Goal: Navigation & Orientation: Find specific page/section

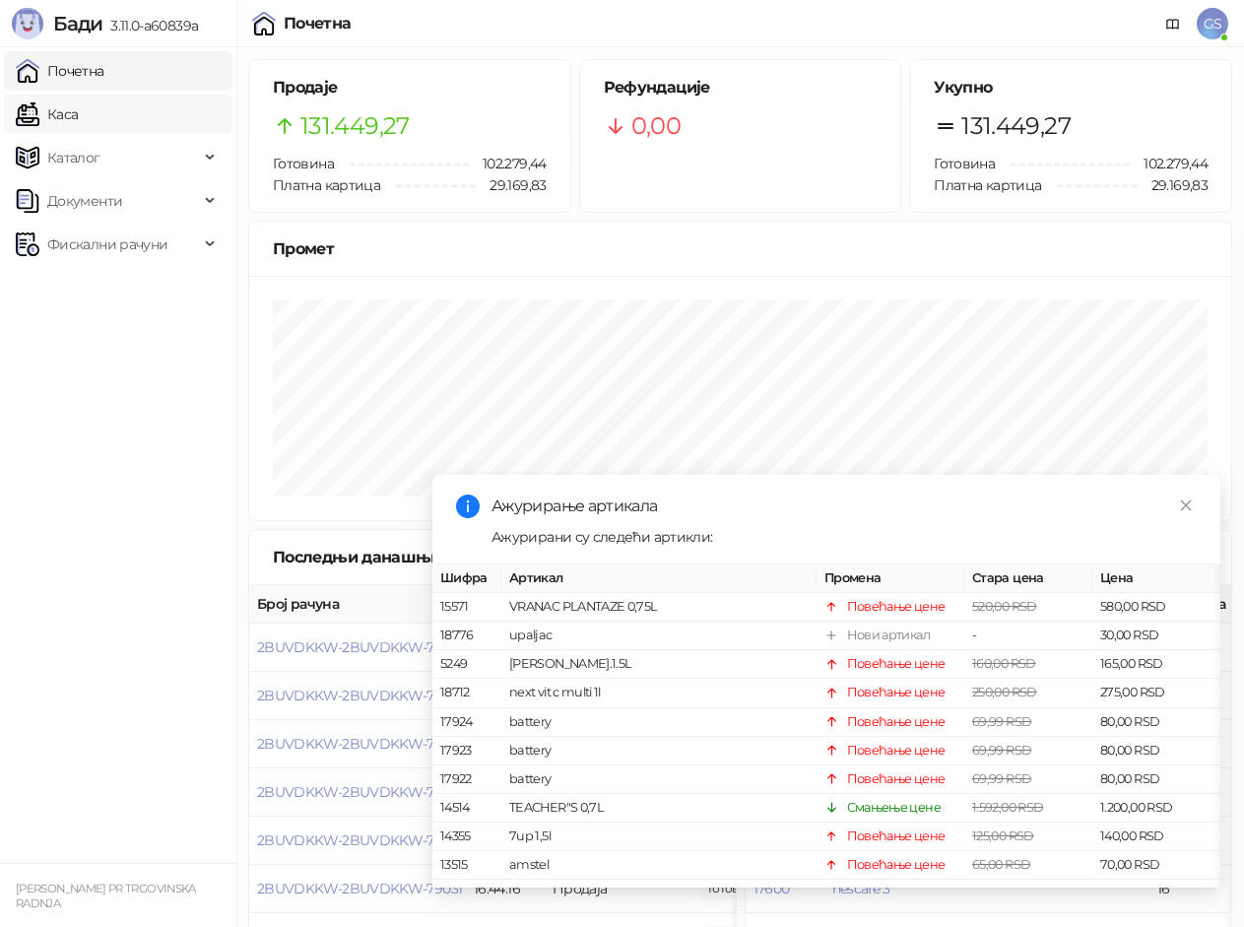
click at [78, 118] on link "Каса" at bounding box center [47, 114] width 62 height 39
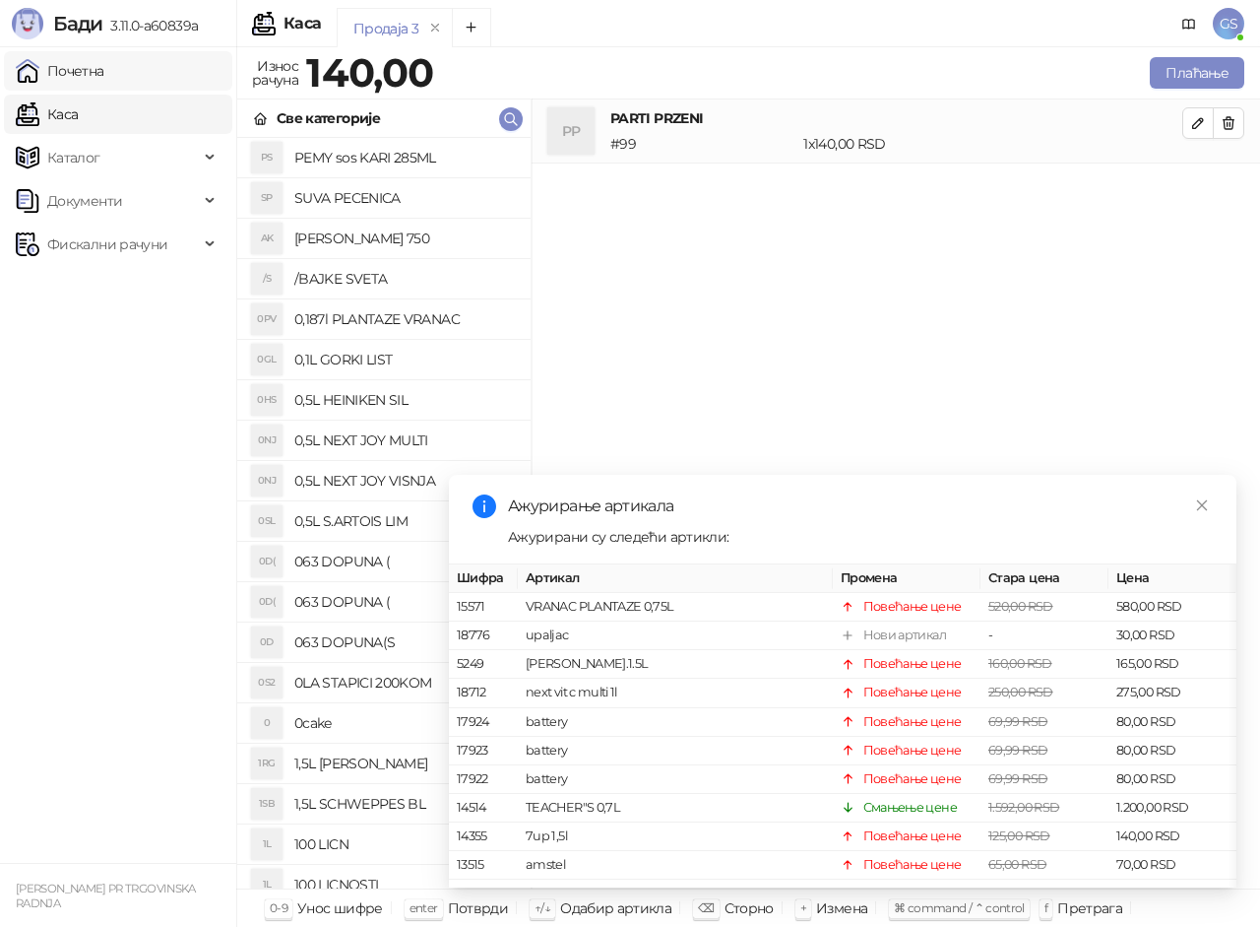
click at [104, 65] on link "Почетна" at bounding box center [60, 70] width 89 height 39
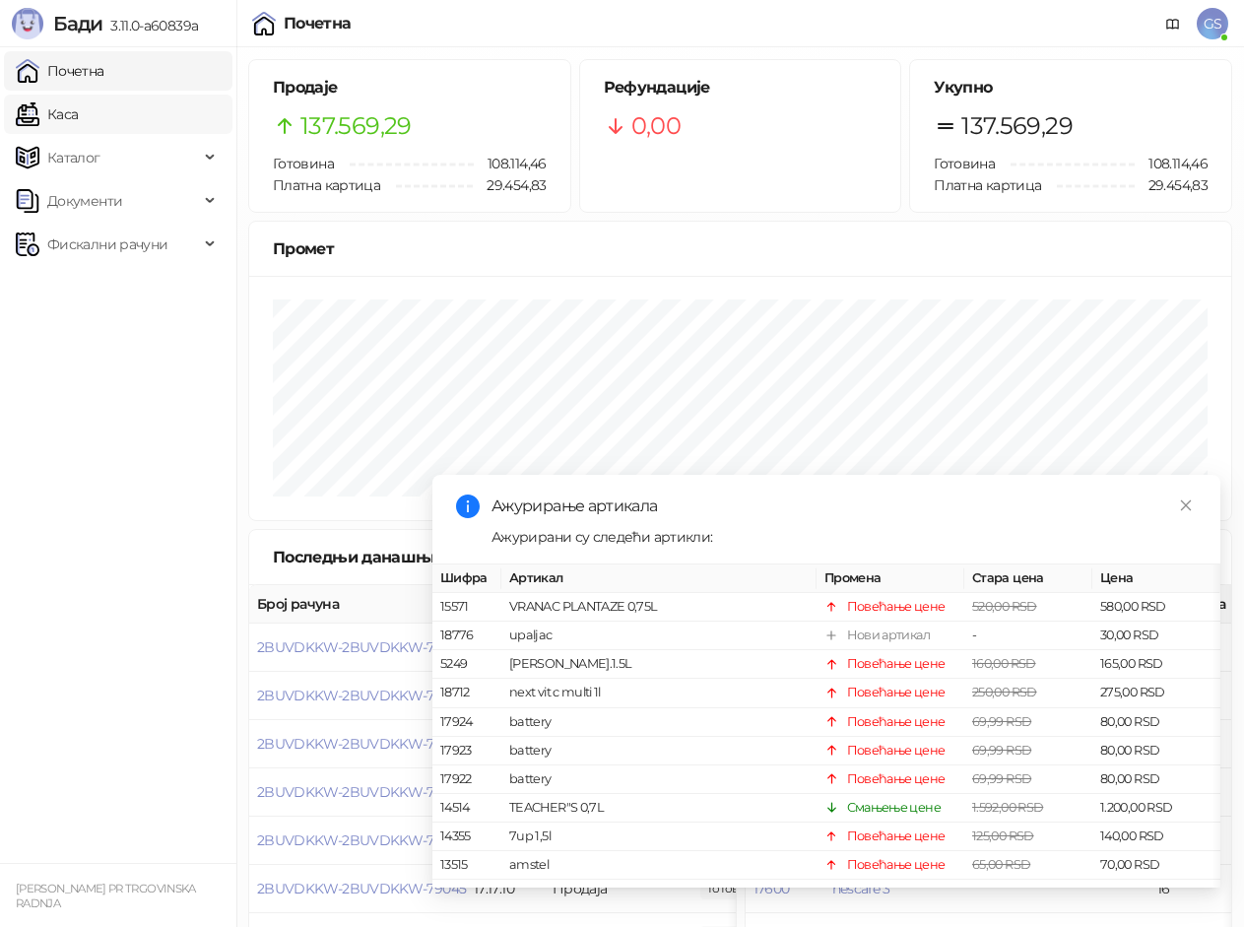
click at [78, 111] on link "Каса" at bounding box center [47, 114] width 62 height 39
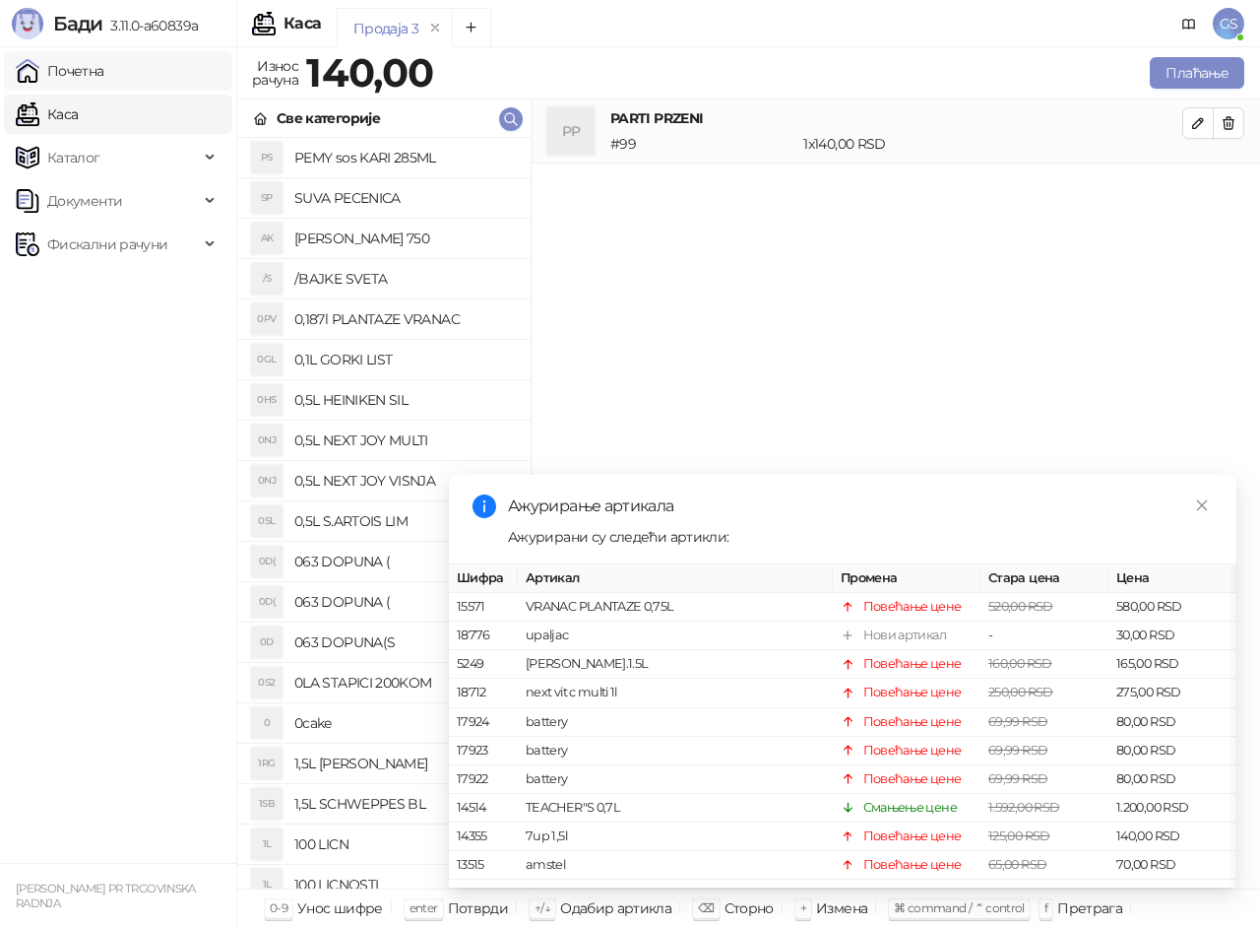
click at [104, 73] on link "Почетна" at bounding box center [60, 70] width 89 height 39
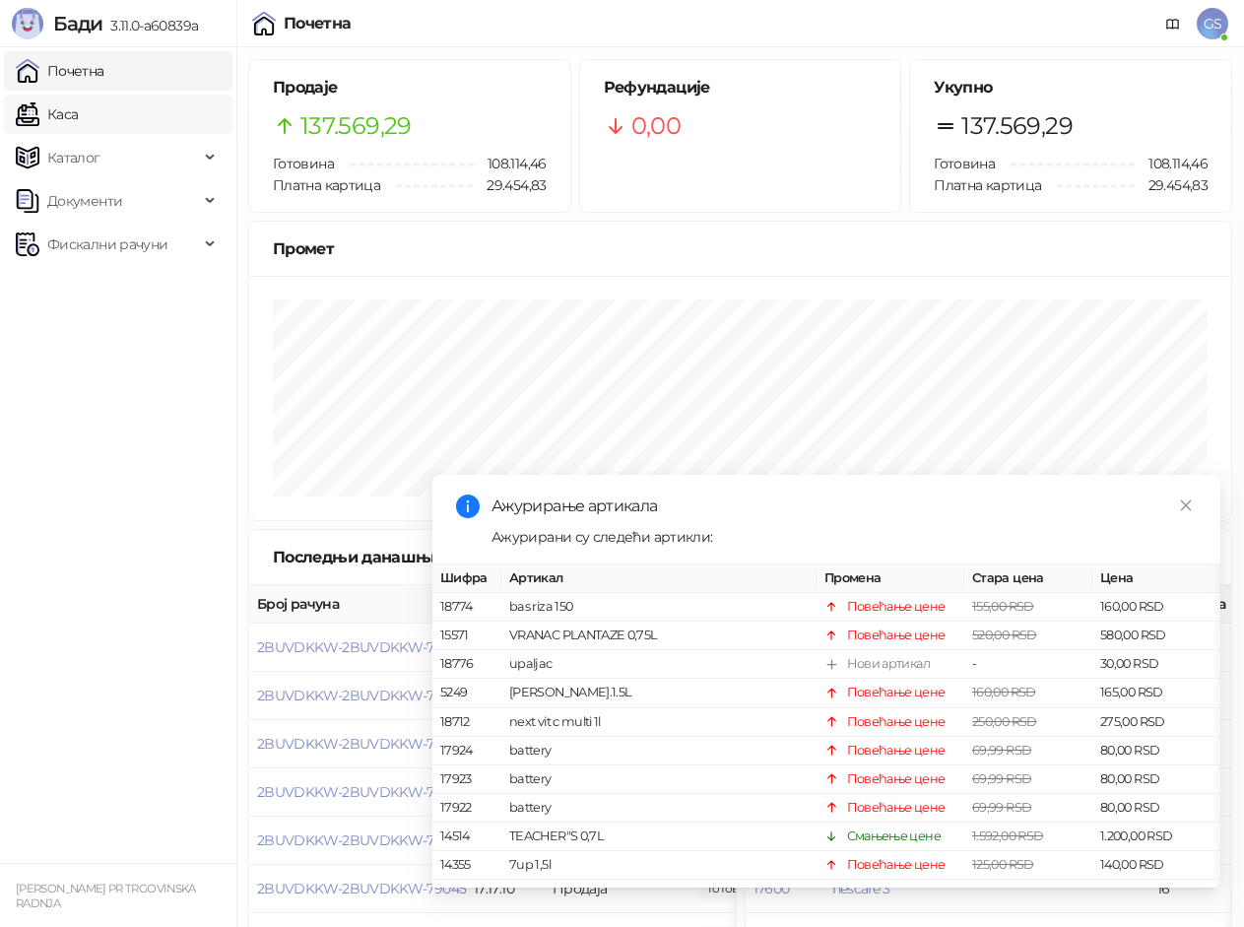
click at [78, 114] on link "Каса" at bounding box center [47, 114] width 62 height 39
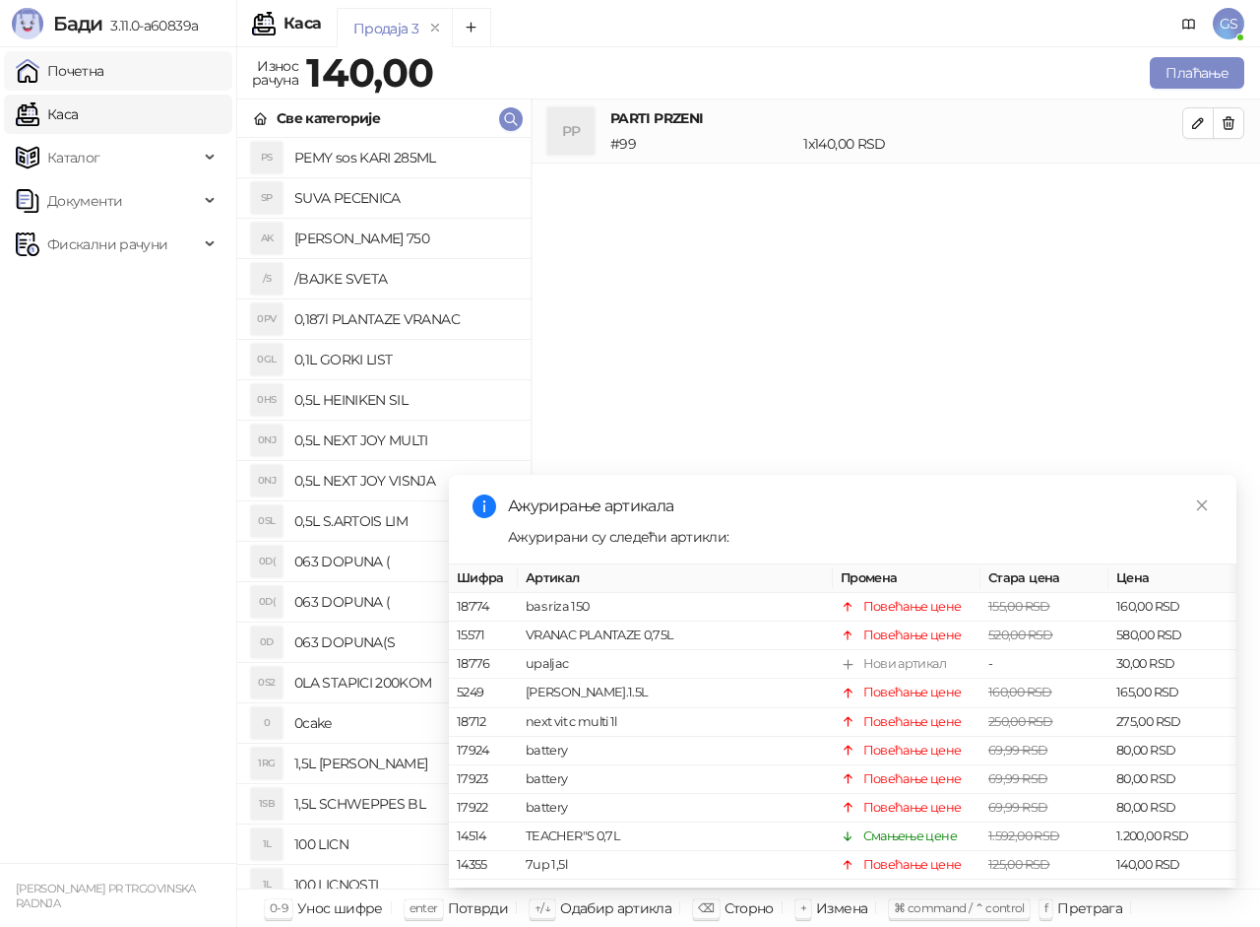
click at [104, 74] on link "Почетна" at bounding box center [60, 70] width 89 height 39
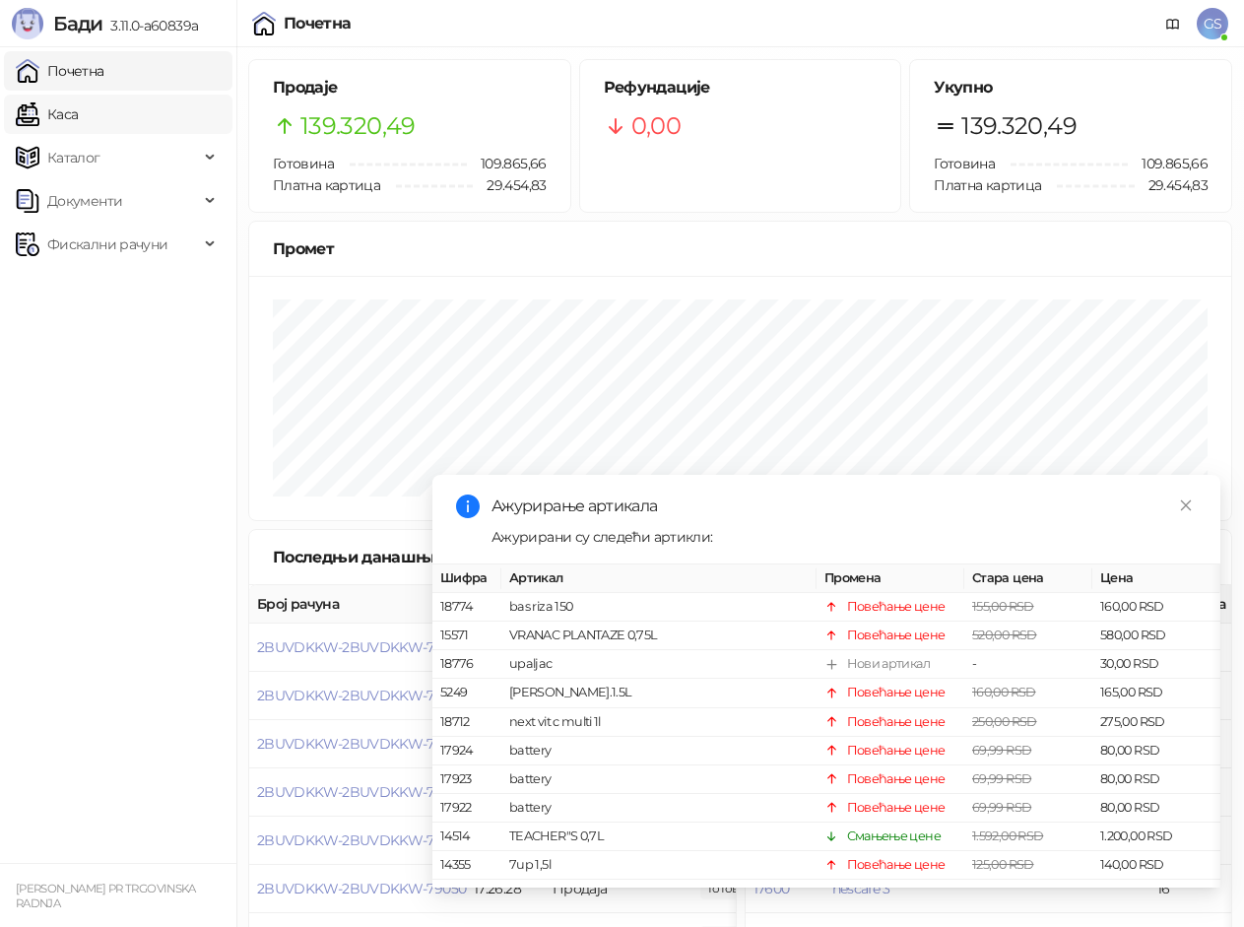
click at [70, 109] on link "Каса" at bounding box center [47, 114] width 62 height 39
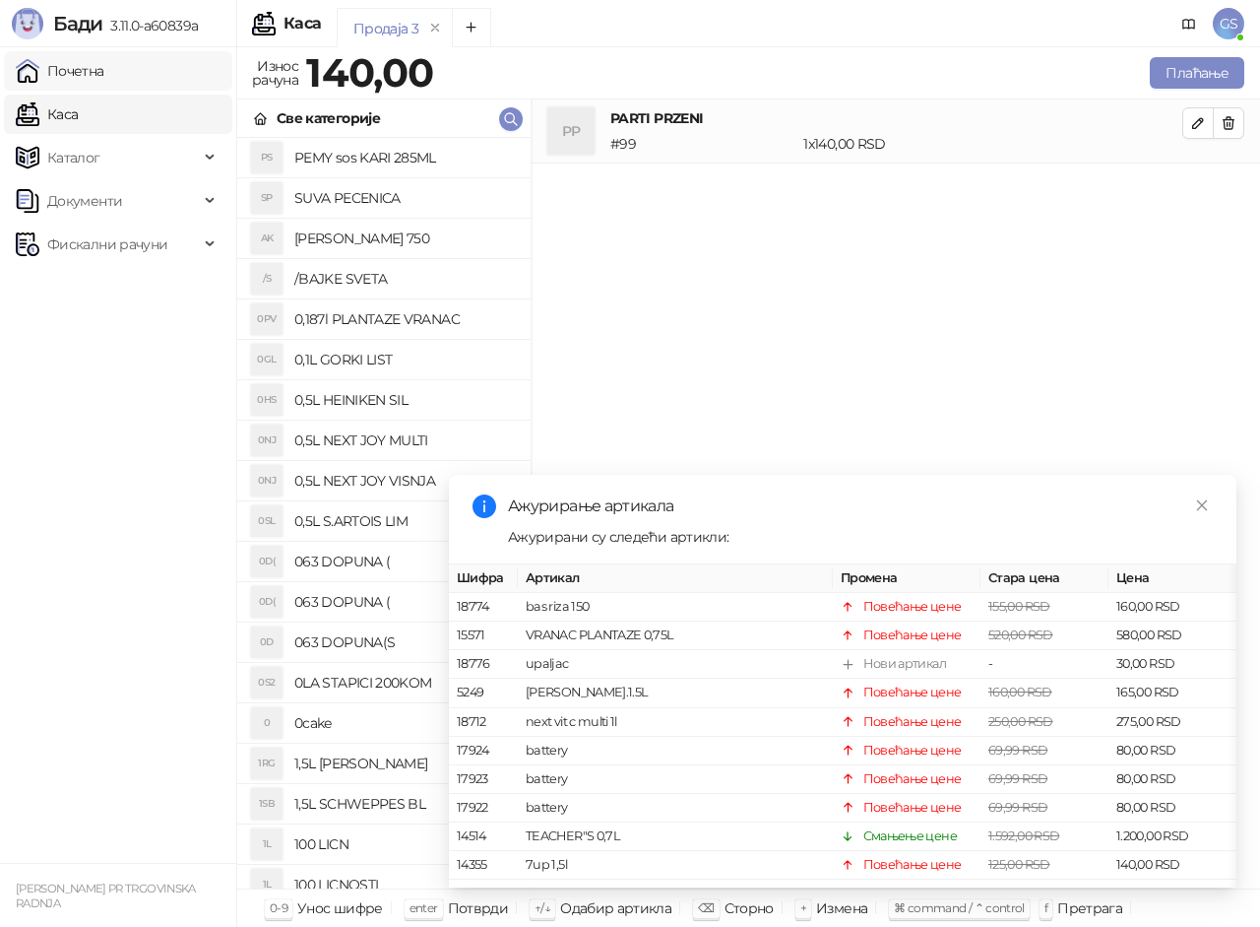
click at [93, 76] on link "Почетна" at bounding box center [60, 70] width 89 height 39
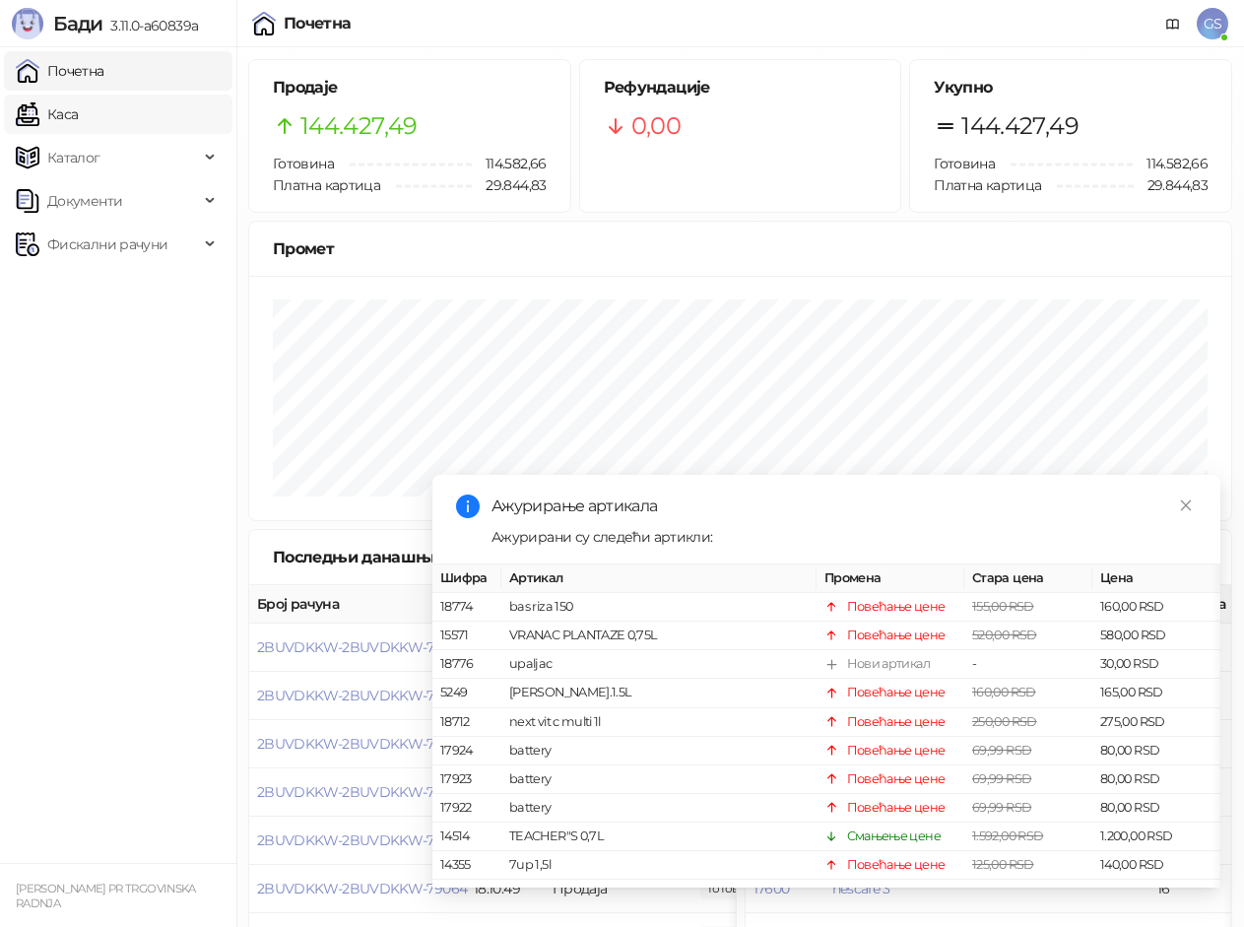
click at [78, 108] on link "Каса" at bounding box center [47, 114] width 62 height 39
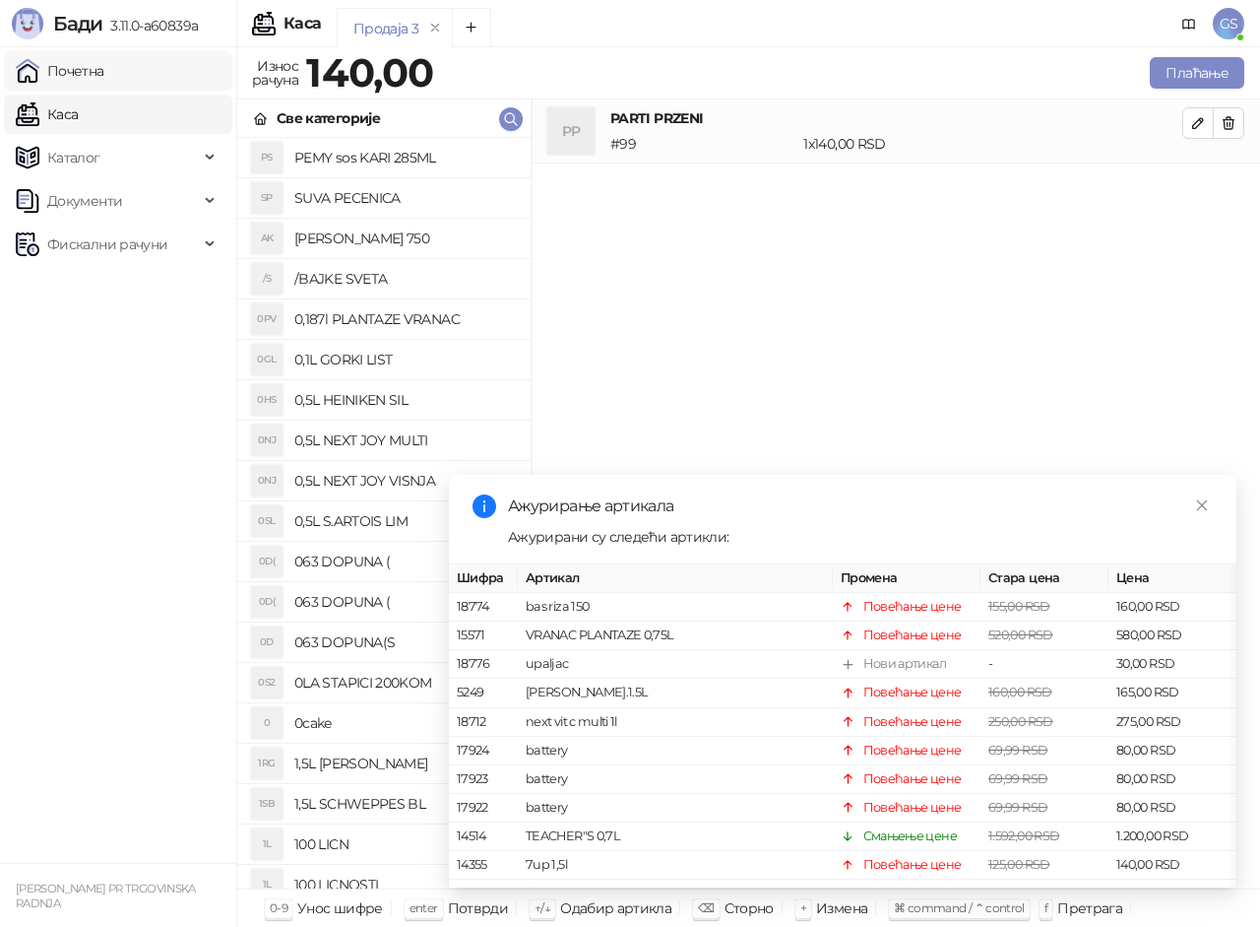
click at [104, 75] on link "Почетна" at bounding box center [60, 70] width 89 height 39
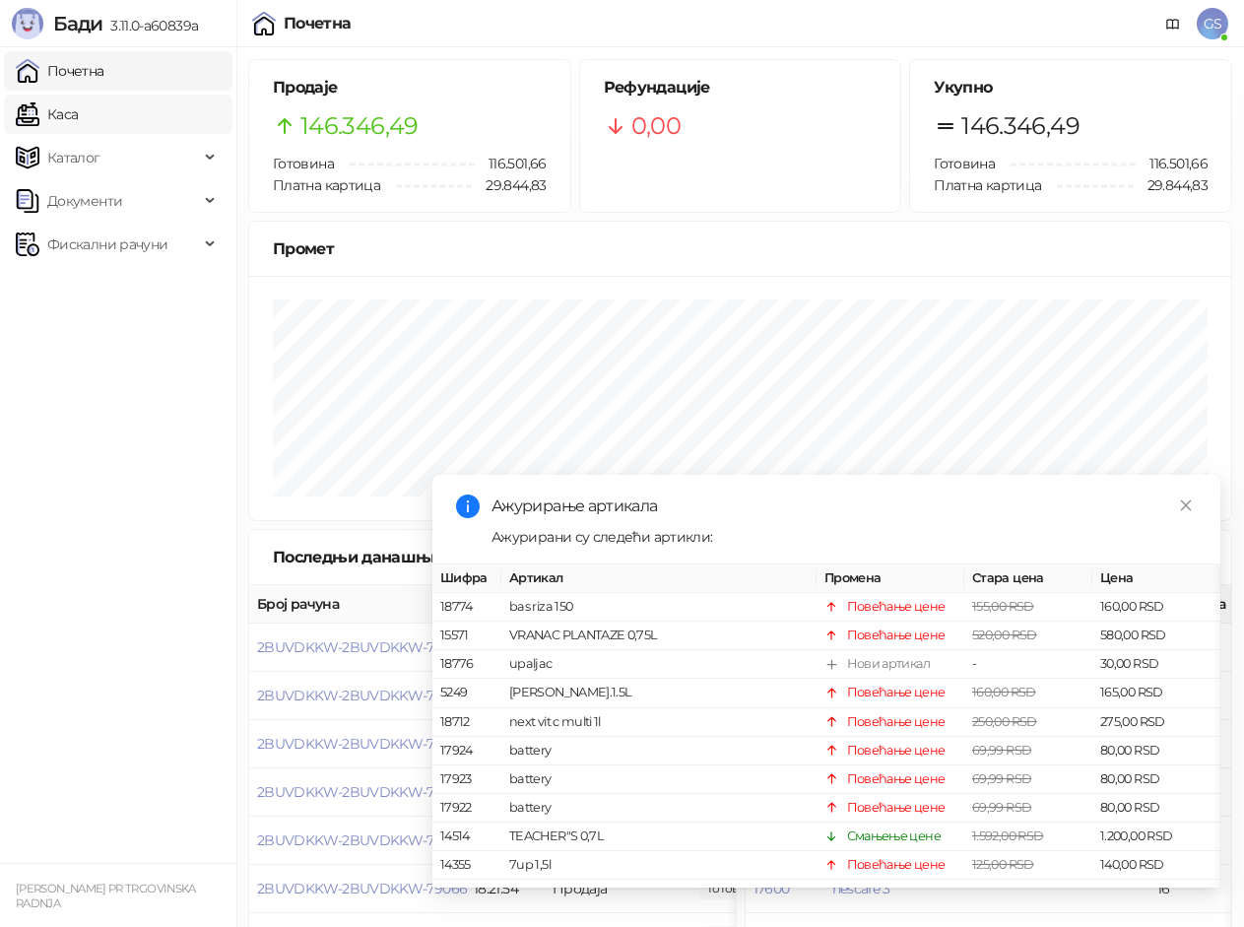
click at [78, 113] on link "Каса" at bounding box center [47, 114] width 62 height 39
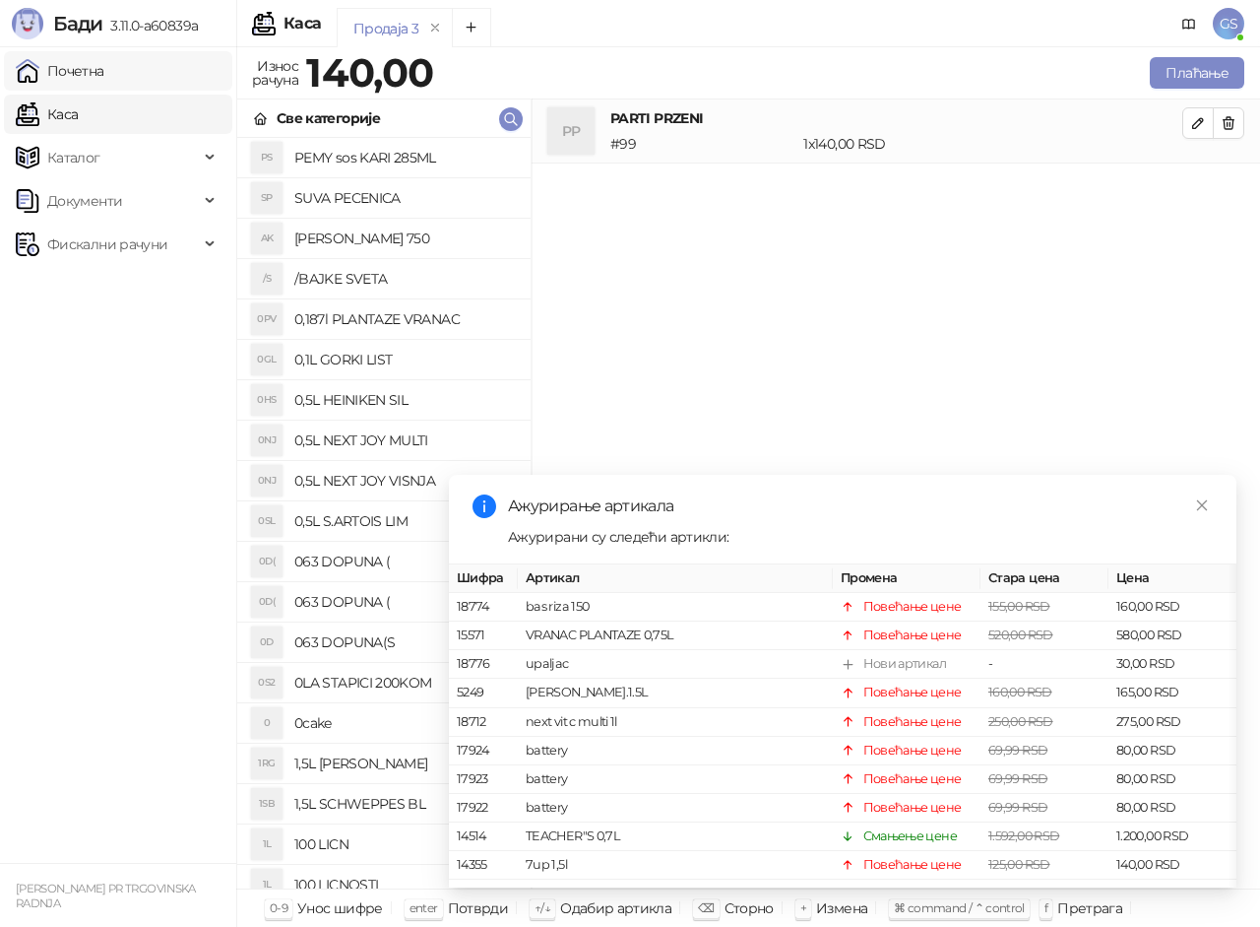
click at [104, 76] on link "Почетна" at bounding box center [60, 70] width 89 height 39
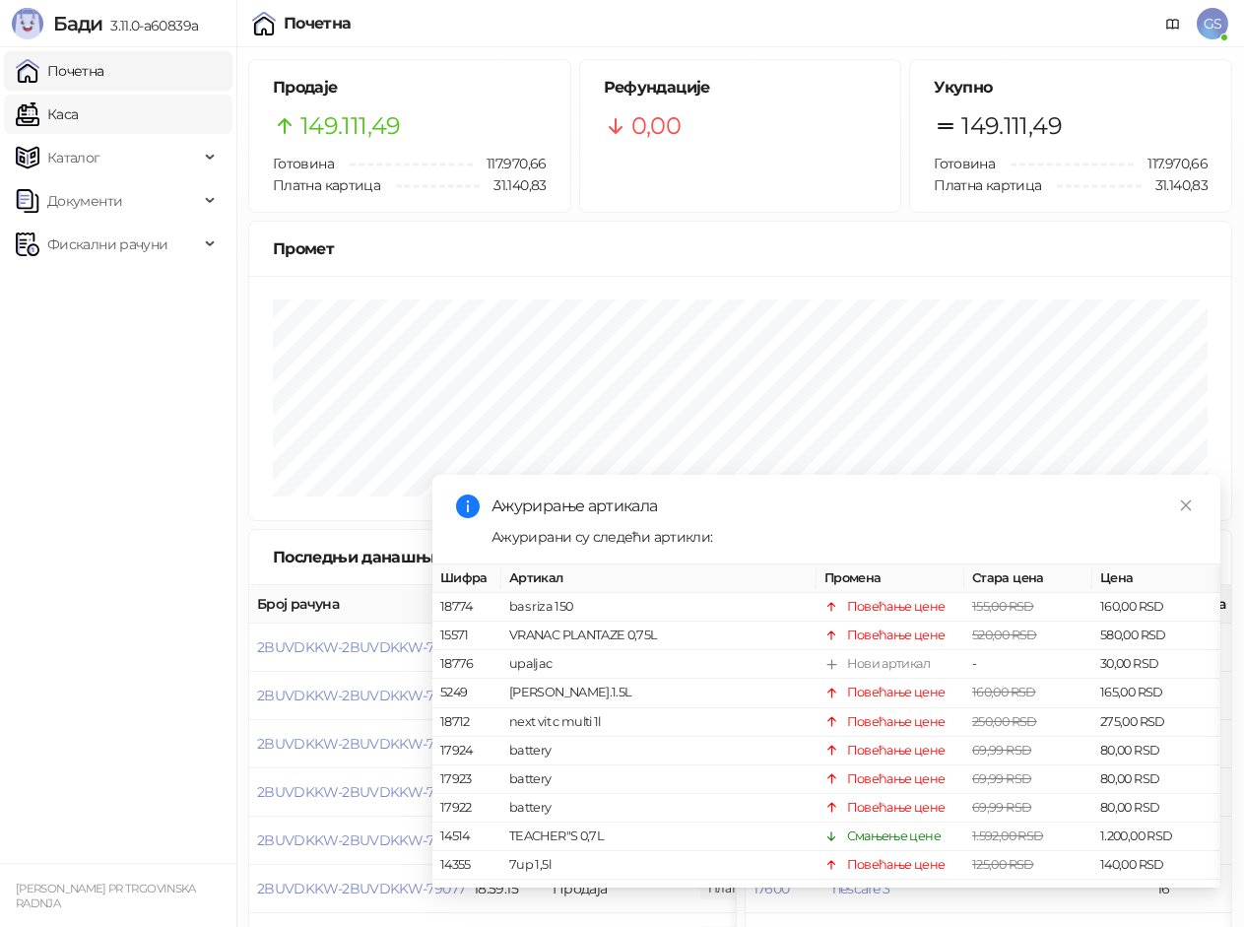
click at [78, 113] on link "Каса" at bounding box center [47, 114] width 62 height 39
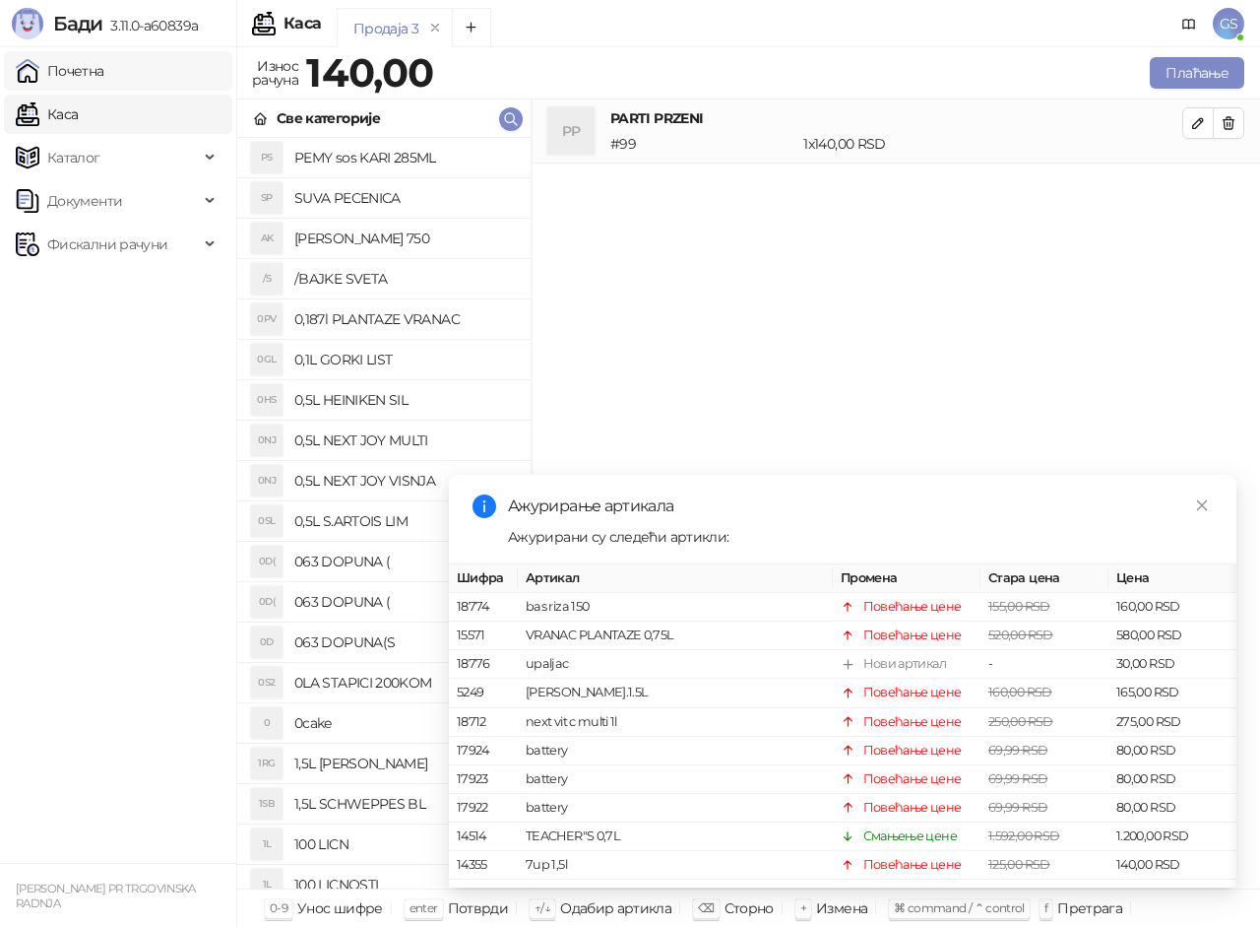
click at [104, 70] on link "Почетна" at bounding box center [60, 70] width 89 height 39
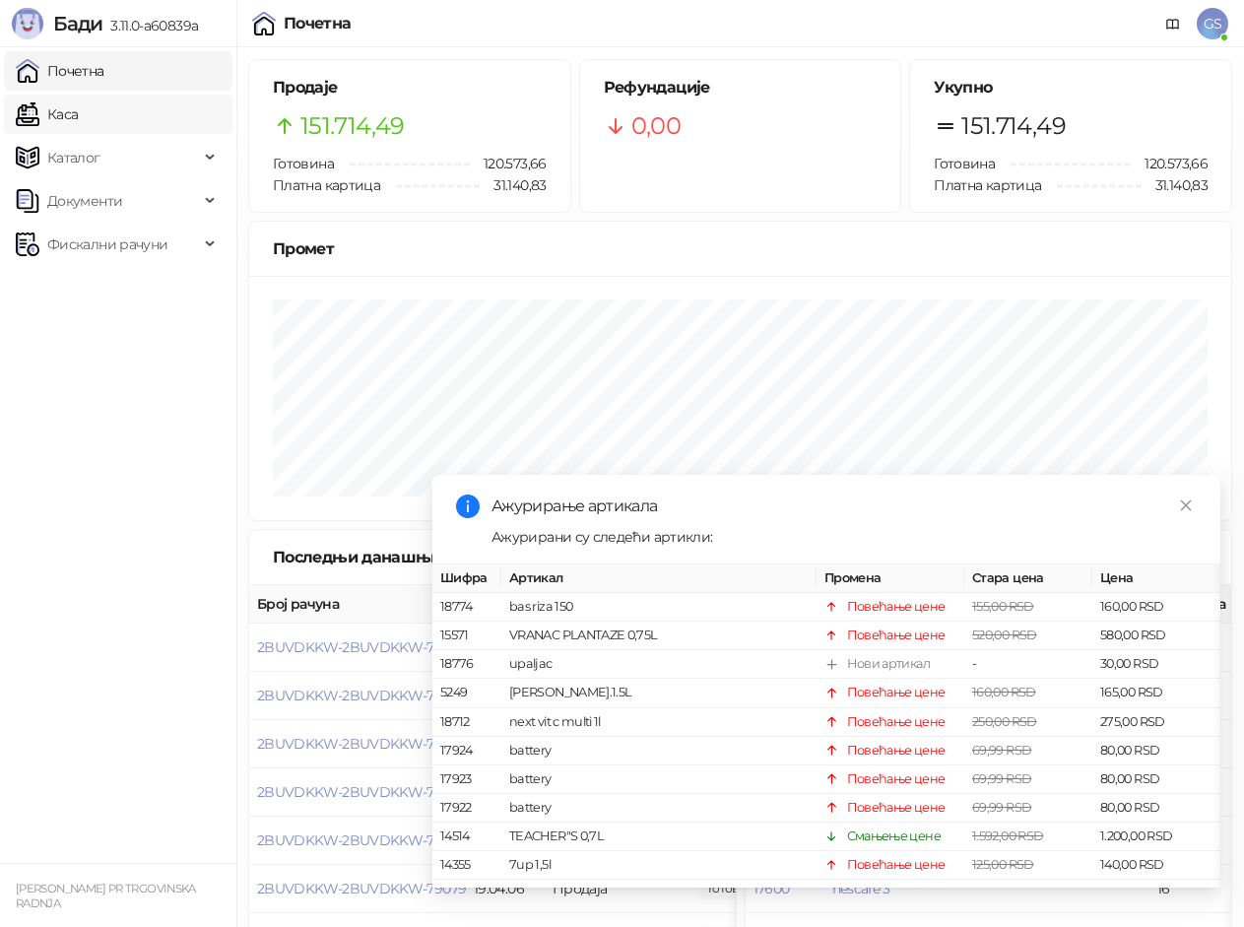
click at [78, 110] on link "Каса" at bounding box center [47, 114] width 62 height 39
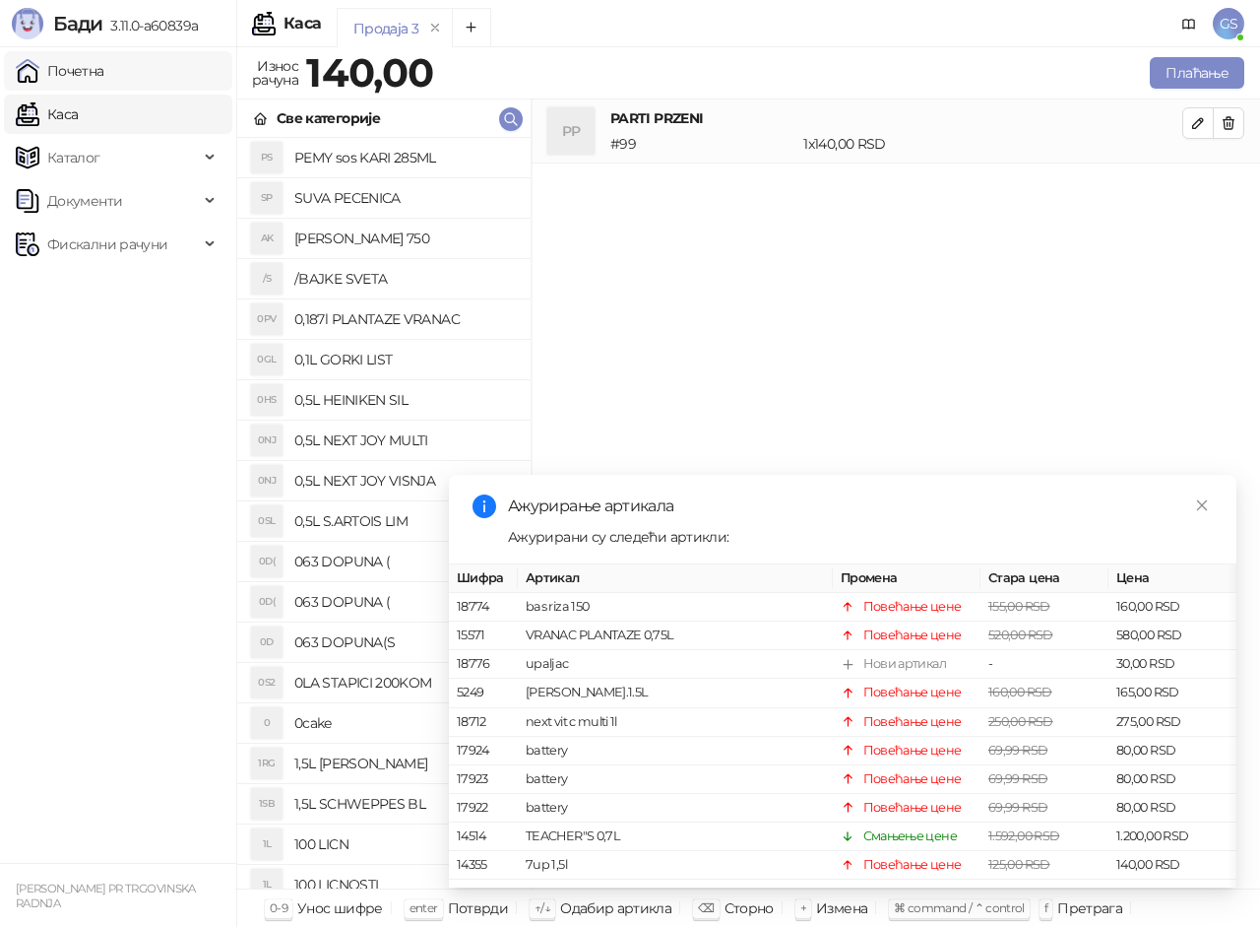
click at [104, 68] on link "Почетна" at bounding box center [60, 70] width 89 height 39
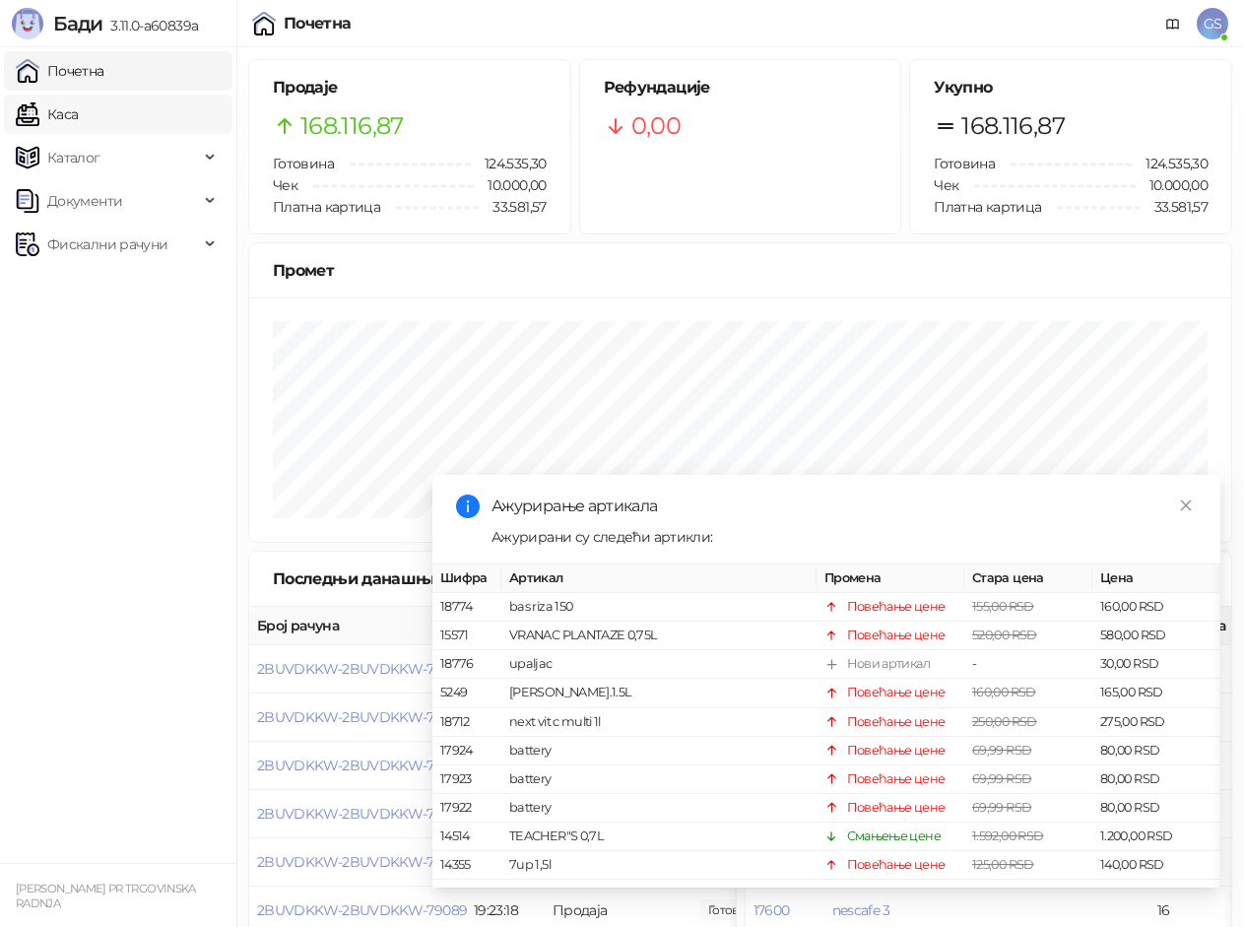
click at [78, 109] on link "Каса" at bounding box center [47, 114] width 62 height 39
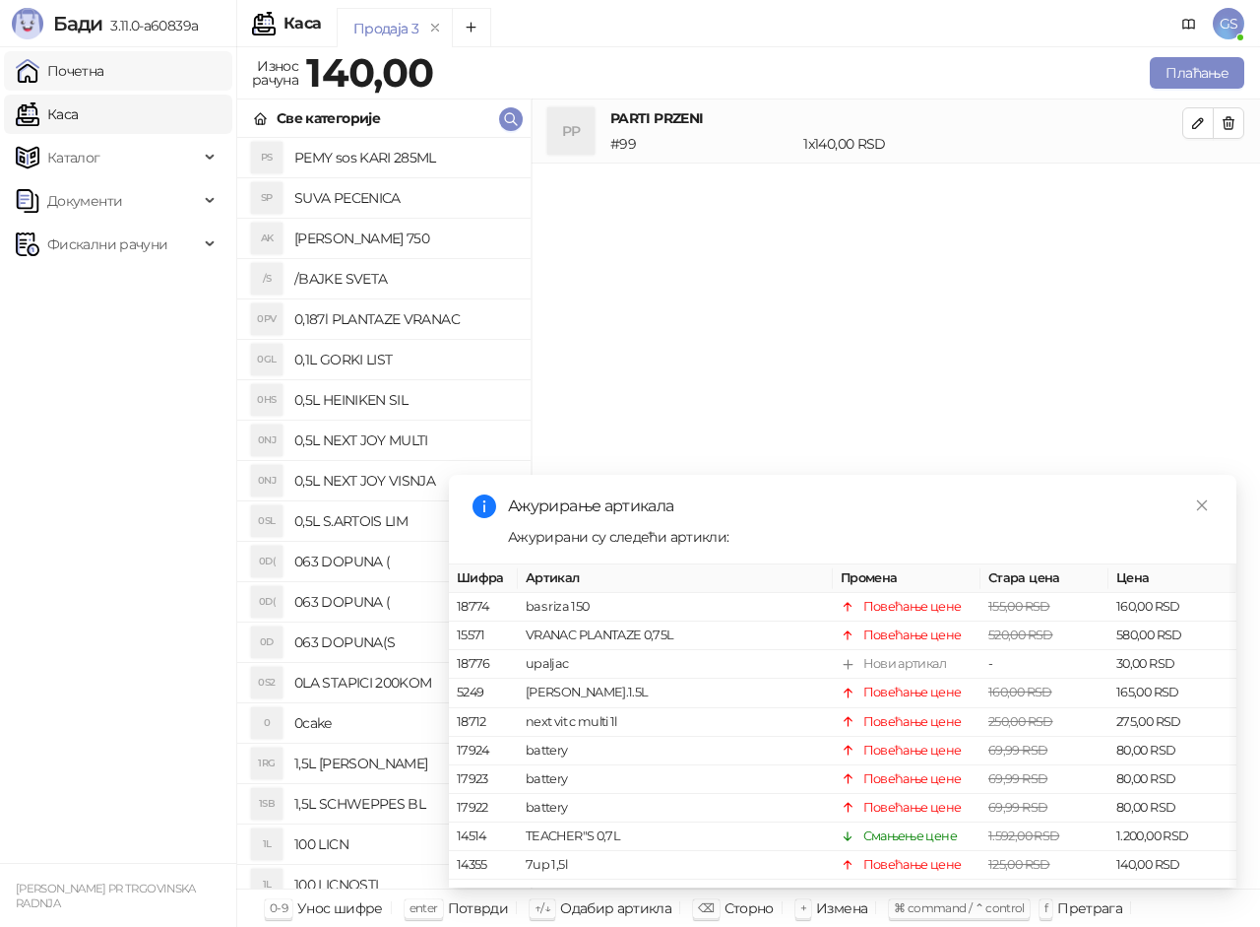
click at [104, 74] on link "Почетна" at bounding box center [60, 70] width 89 height 39
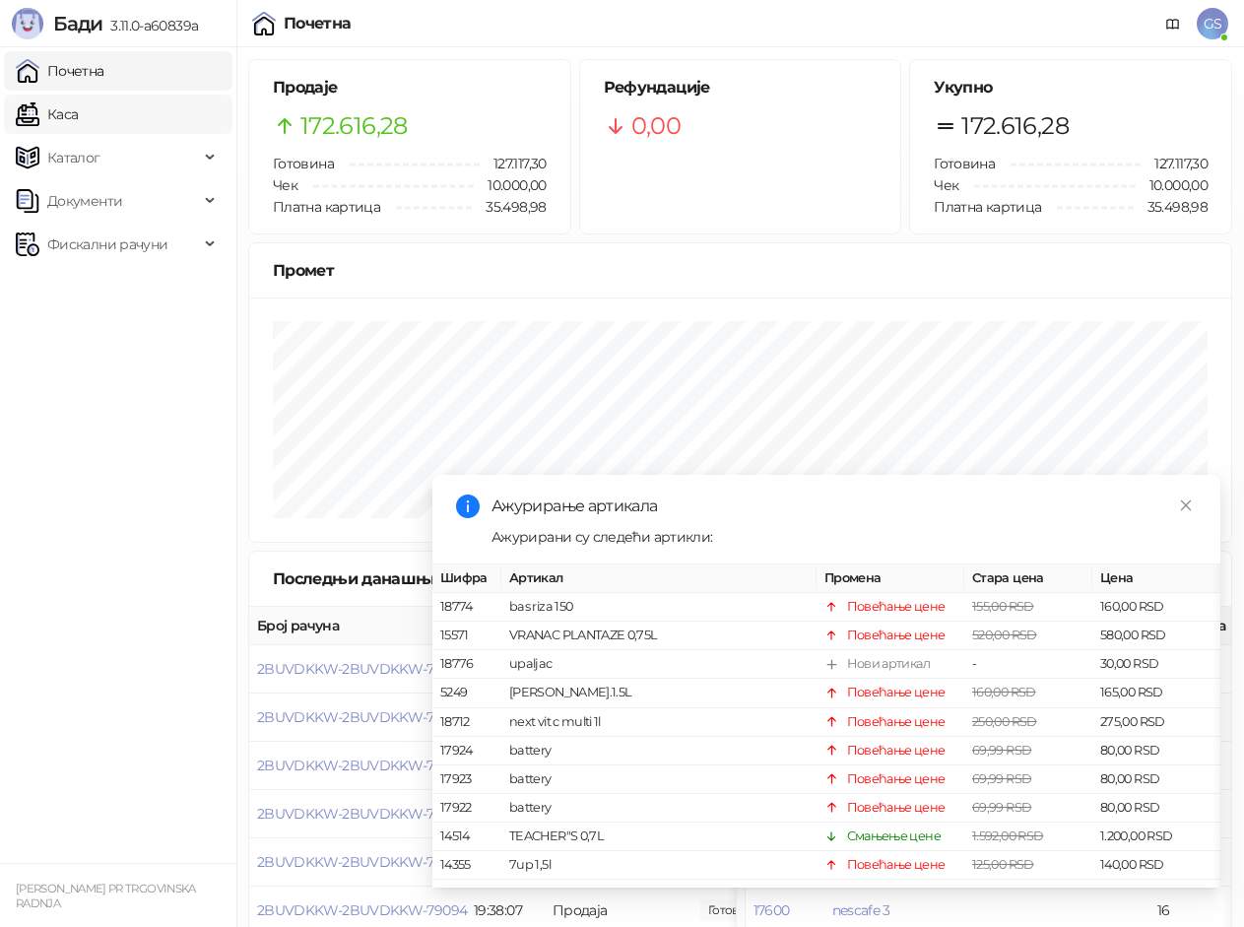
click at [78, 113] on link "Каса" at bounding box center [47, 114] width 62 height 39
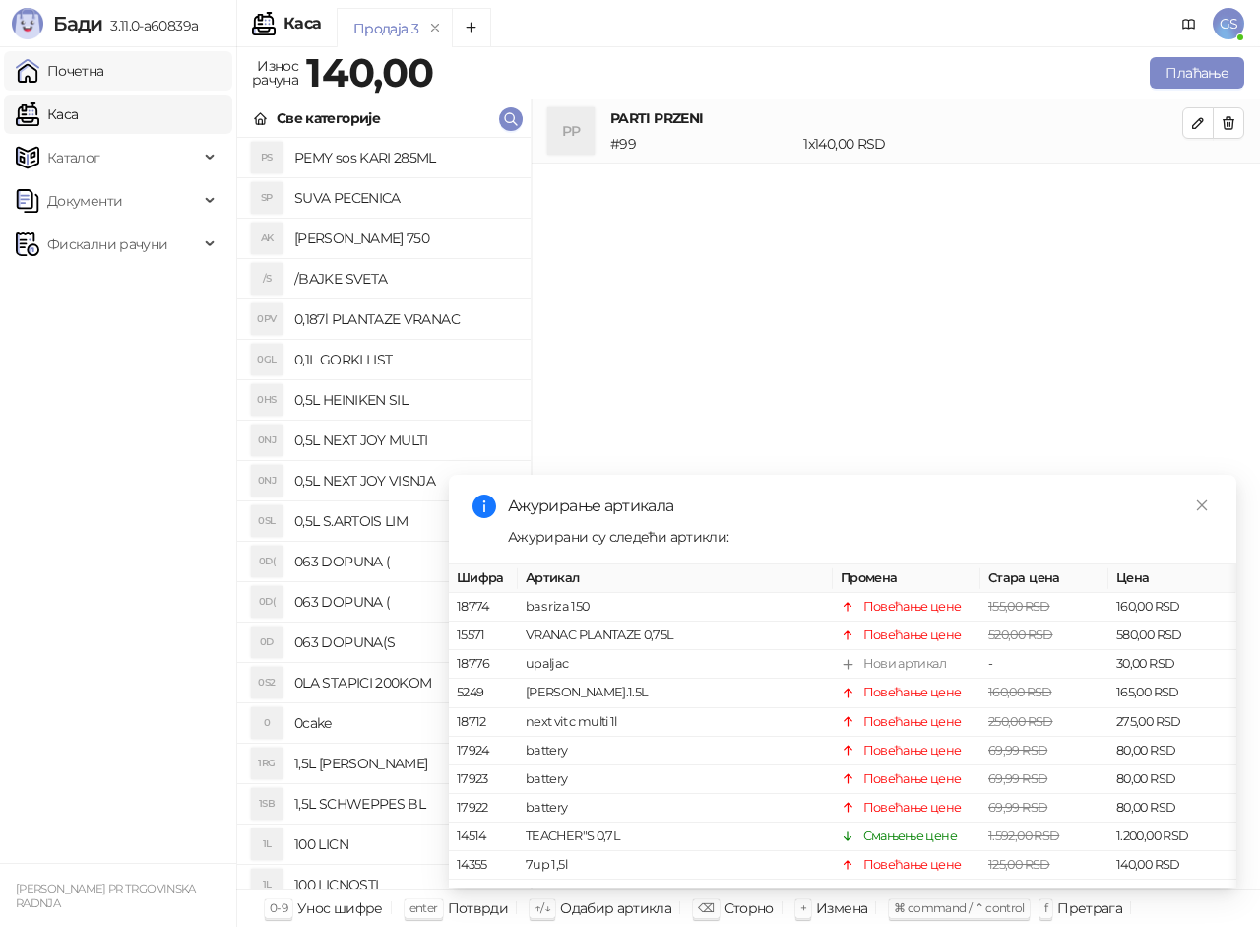
click at [104, 76] on link "Почетна" at bounding box center [60, 70] width 89 height 39
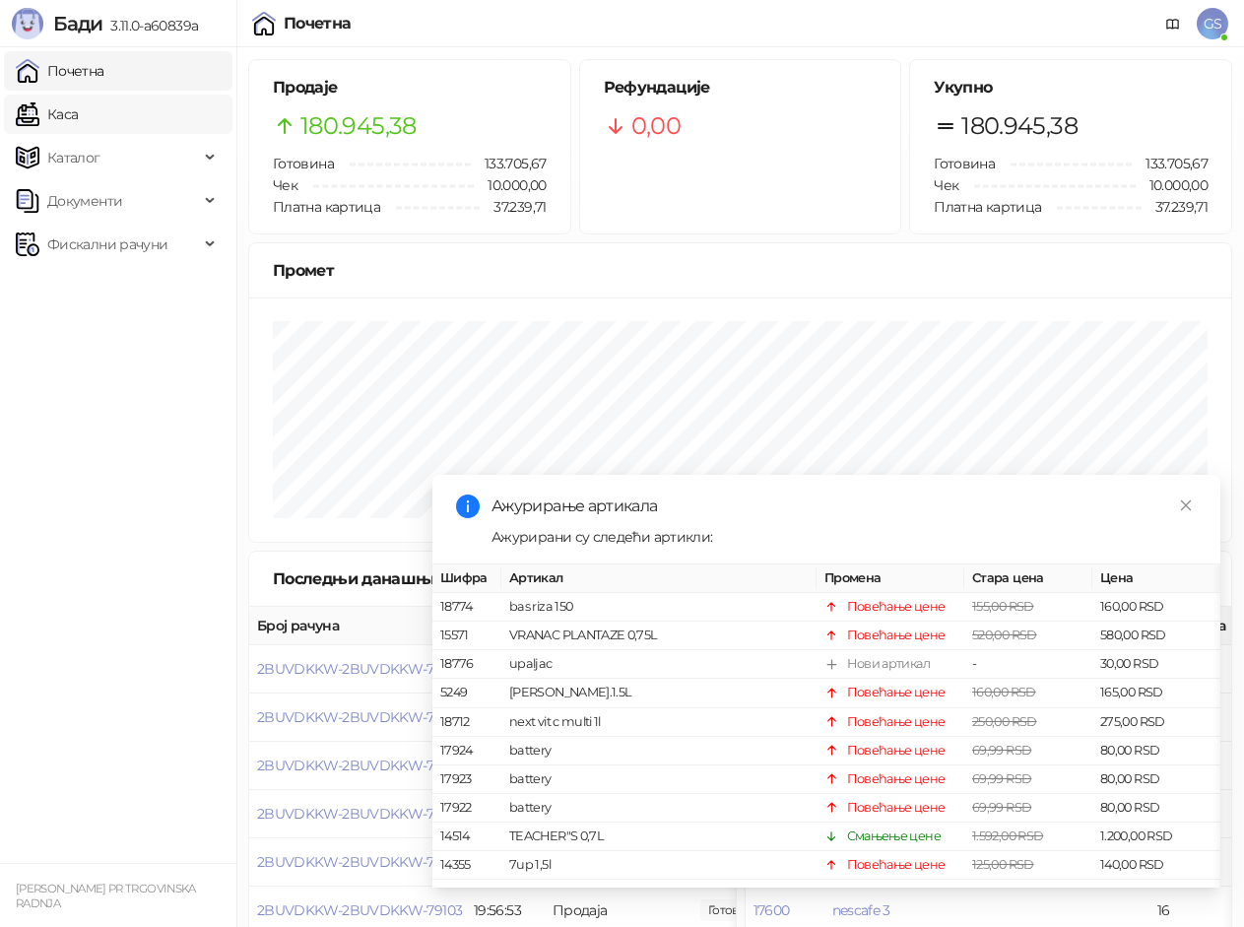
click at [78, 101] on link "Каса" at bounding box center [47, 114] width 62 height 39
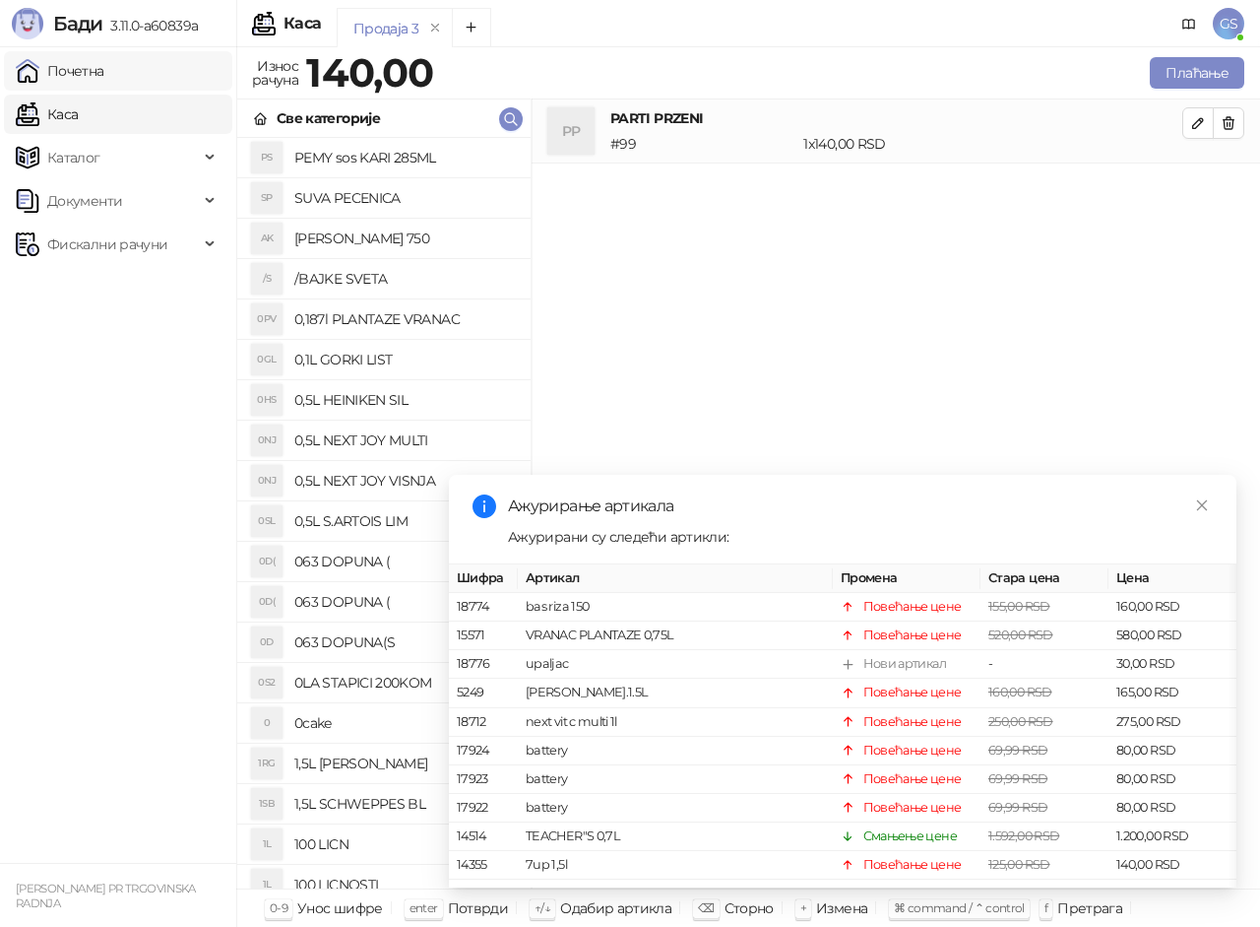
click at [104, 75] on link "Почетна" at bounding box center [60, 70] width 89 height 39
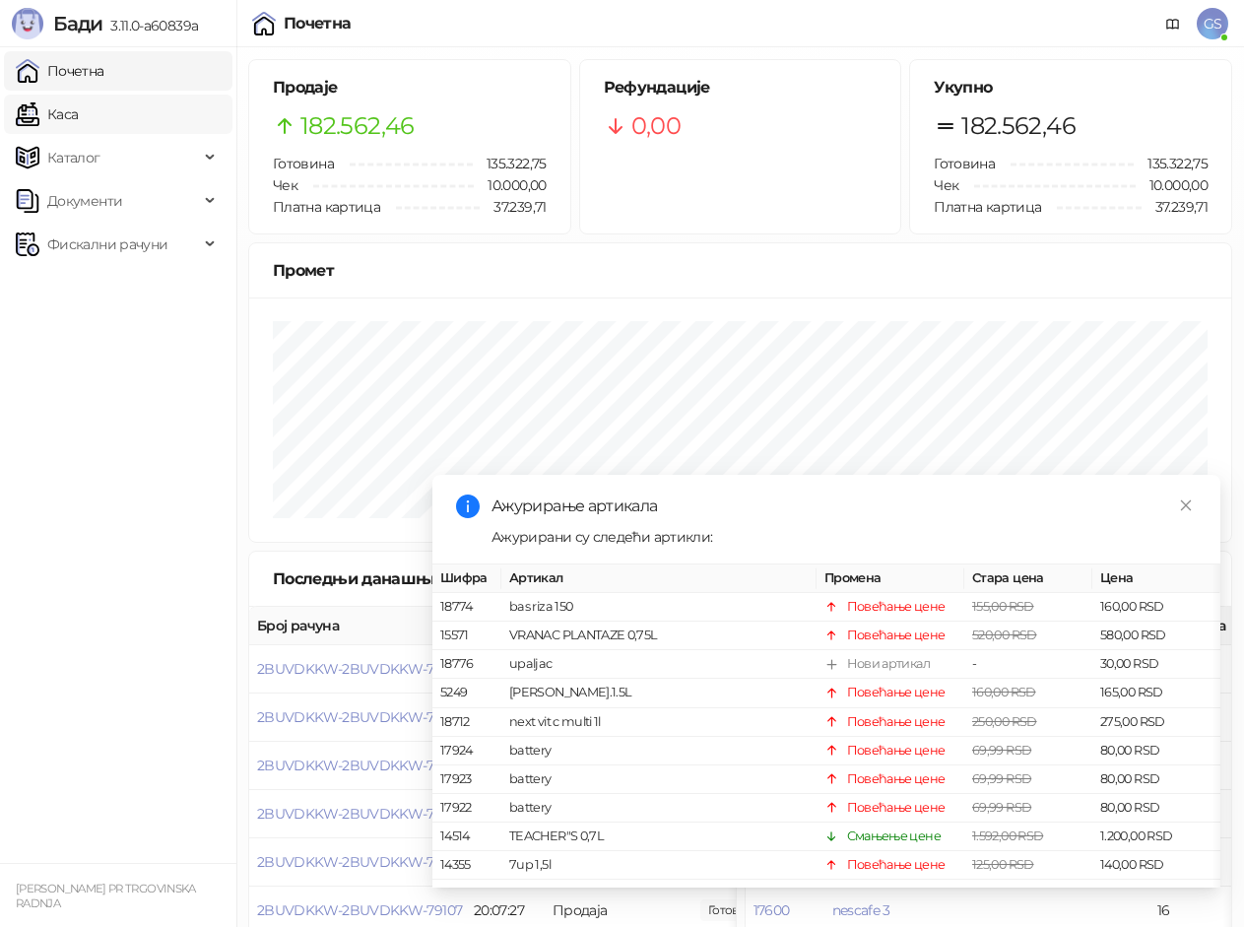
click at [77, 105] on link "Каса" at bounding box center [47, 114] width 62 height 39
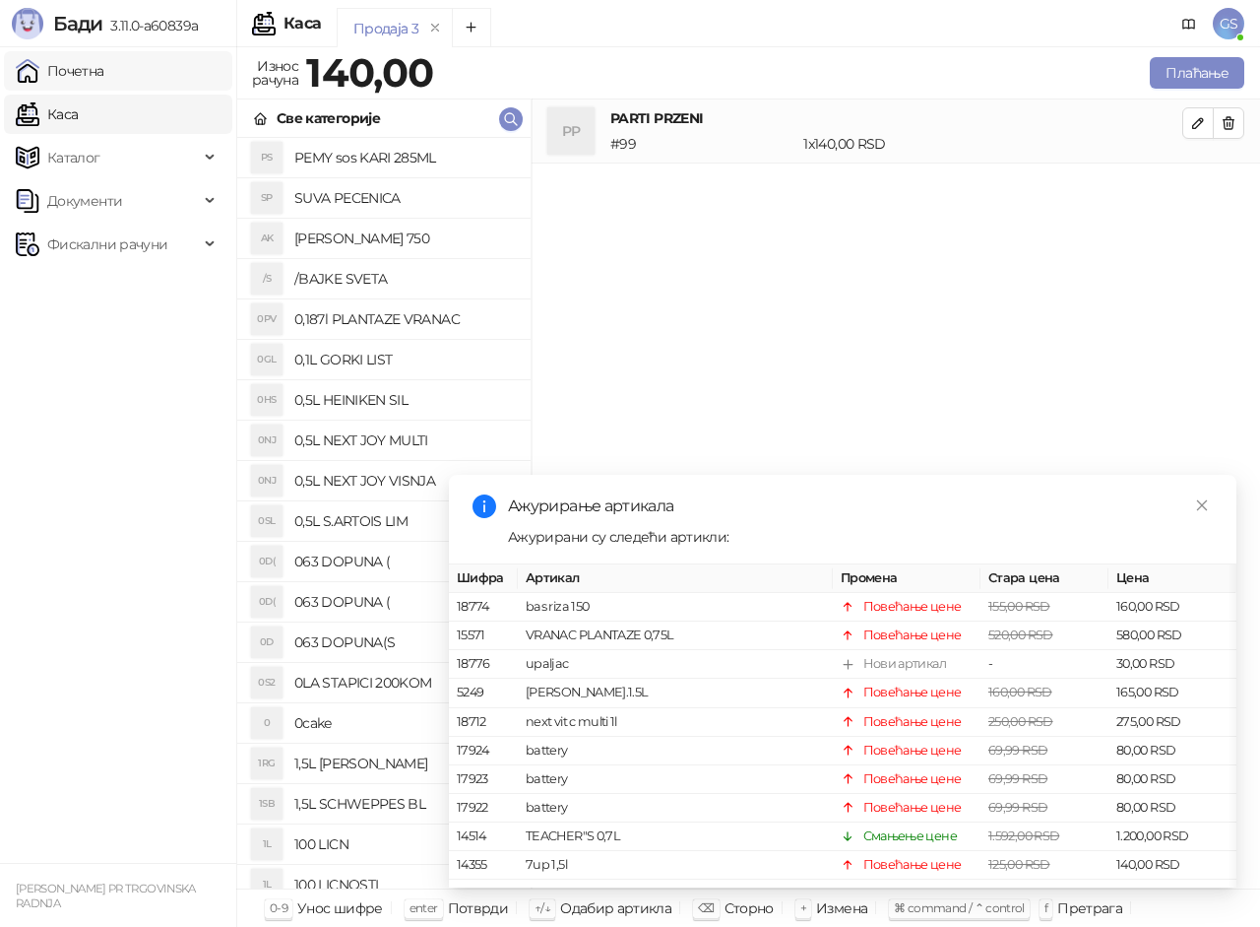
click at [92, 79] on link "Почетна" at bounding box center [60, 70] width 89 height 39
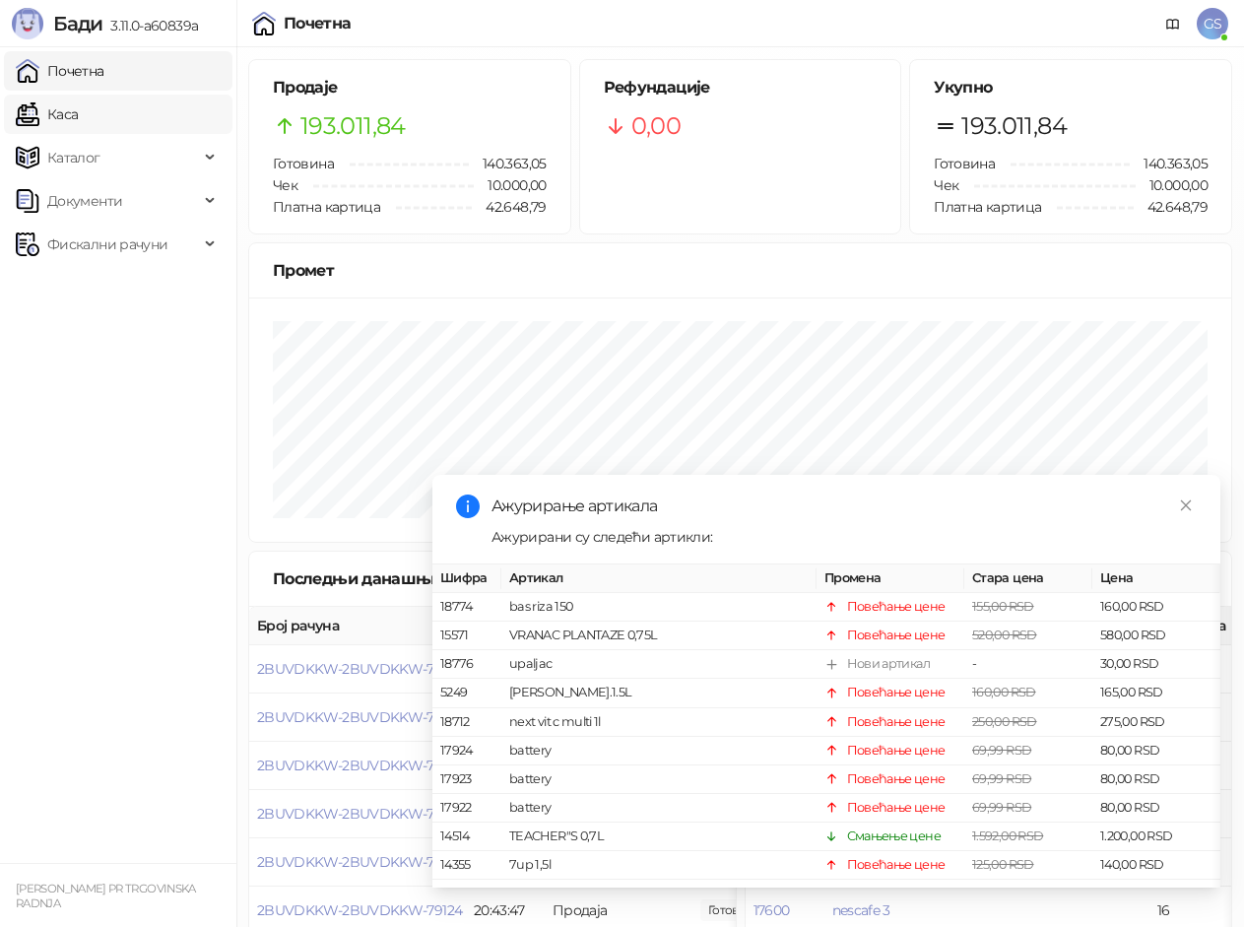
click at [76, 108] on link "Каса" at bounding box center [47, 114] width 62 height 39
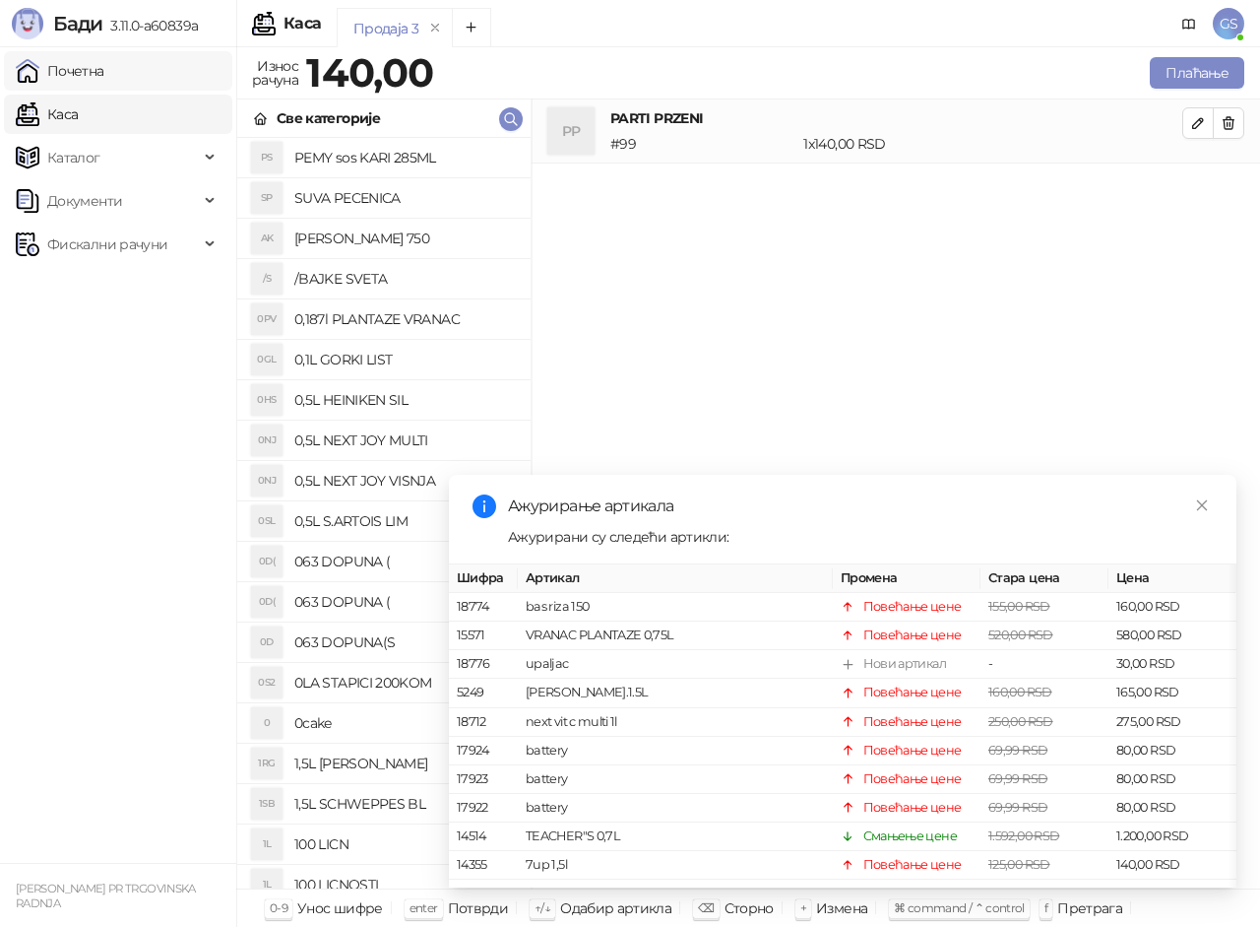
click at [104, 70] on link "Почетна" at bounding box center [60, 70] width 89 height 39
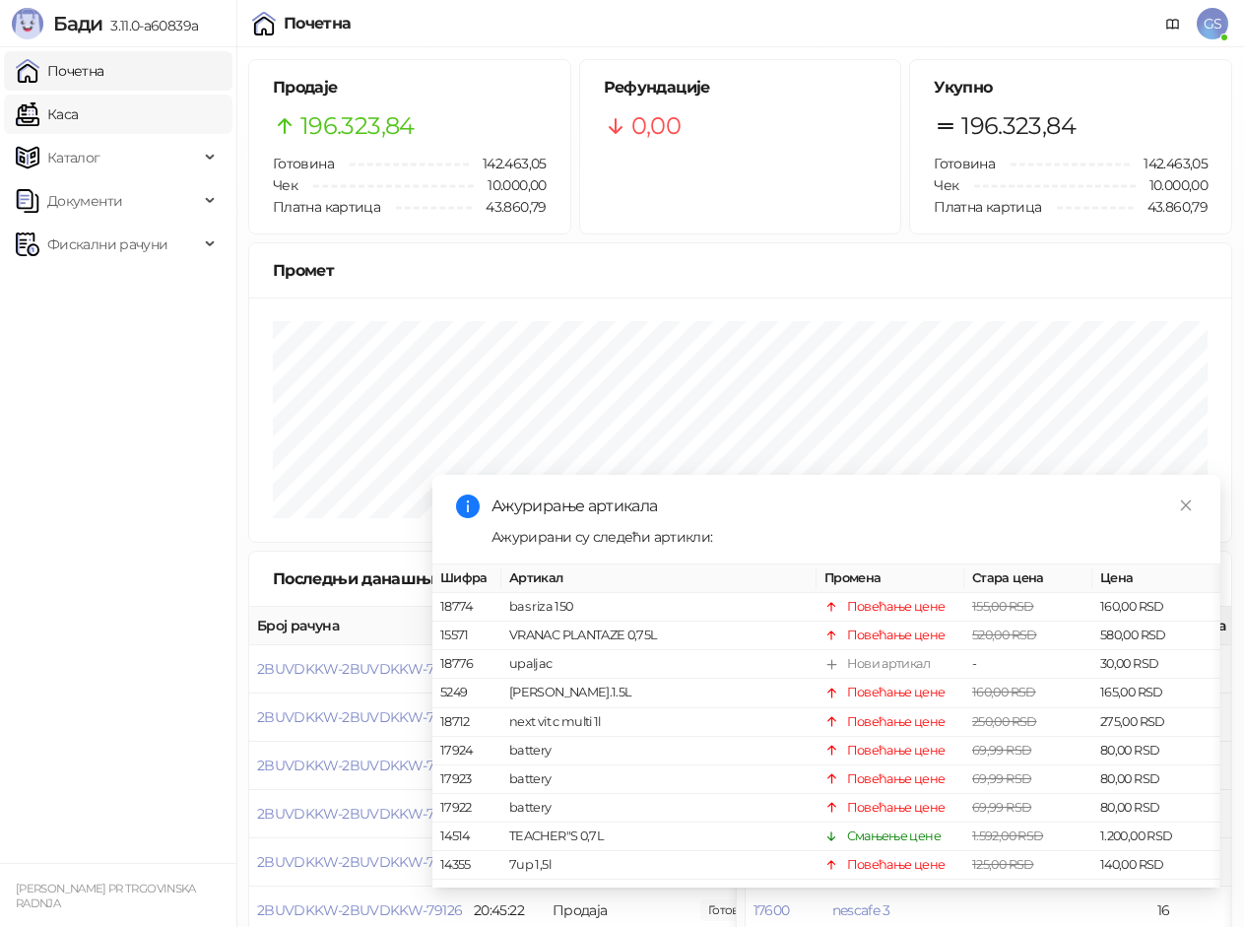
click at [78, 124] on link "Каса" at bounding box center [47, 114] width 62 height 39
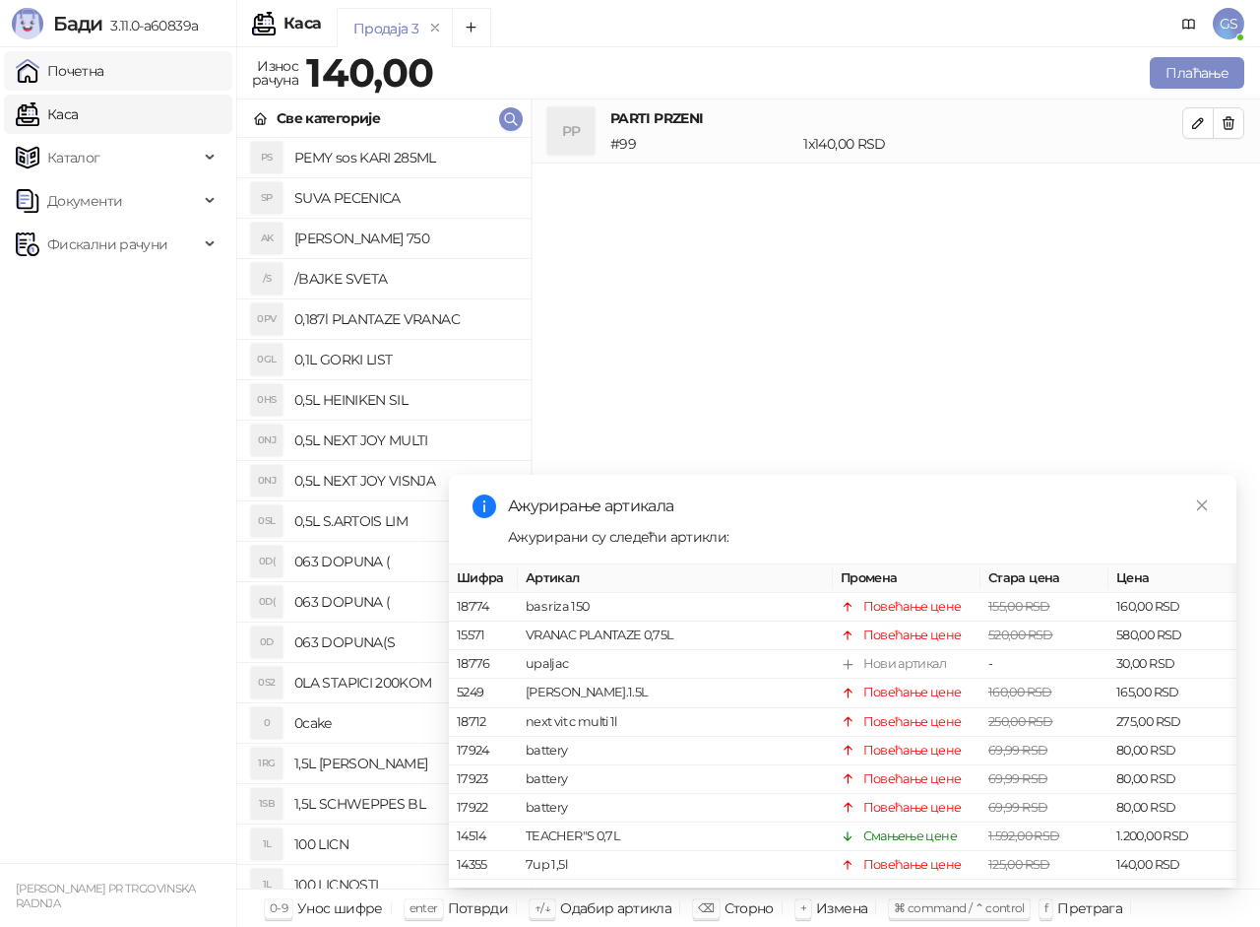
click at [102, 61] on link "Почетна" at bounding box center [60, 70] width 89 height 39
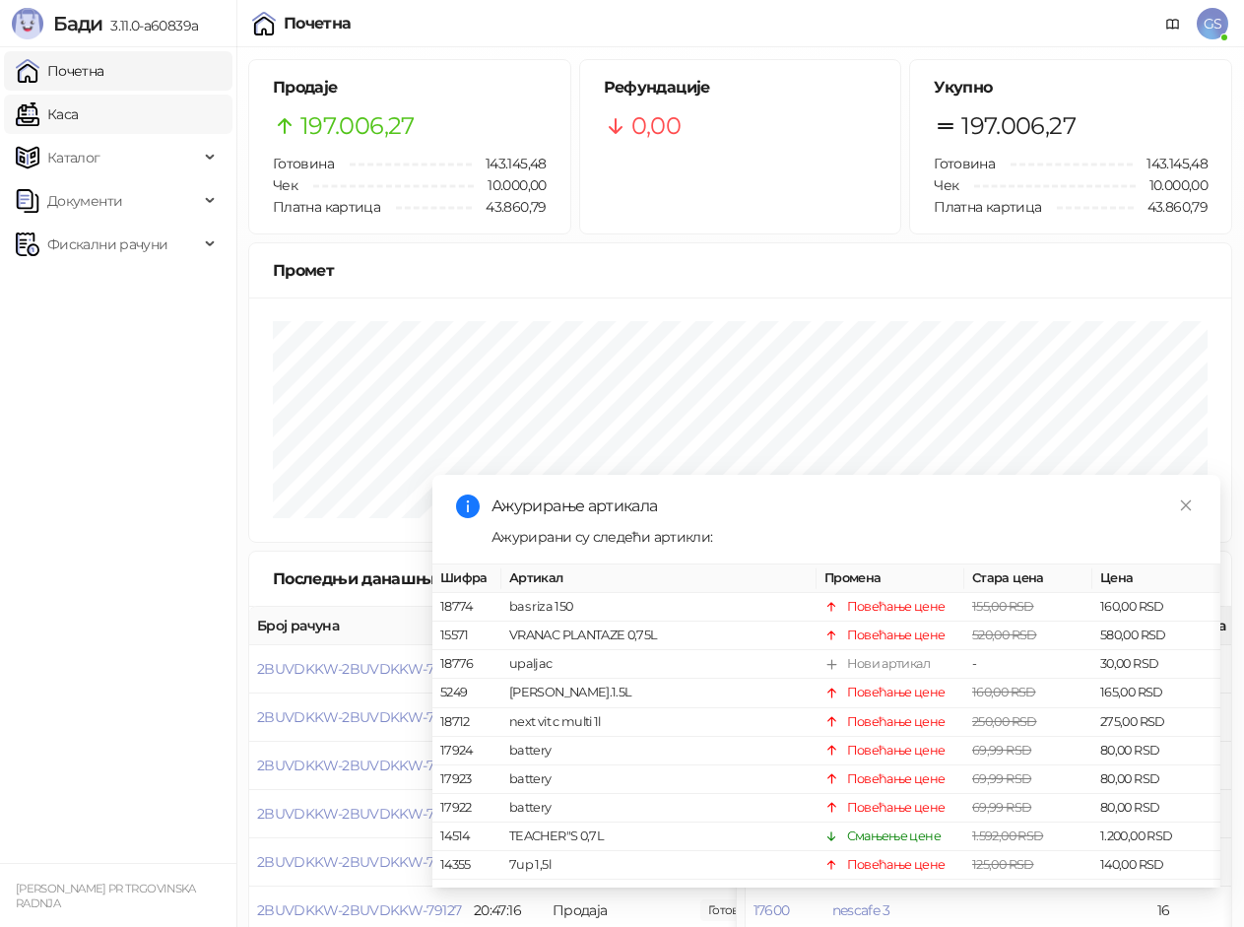
click at [78, 100] on link "Каса" at bounding box center [47, 114] width 62 height 39
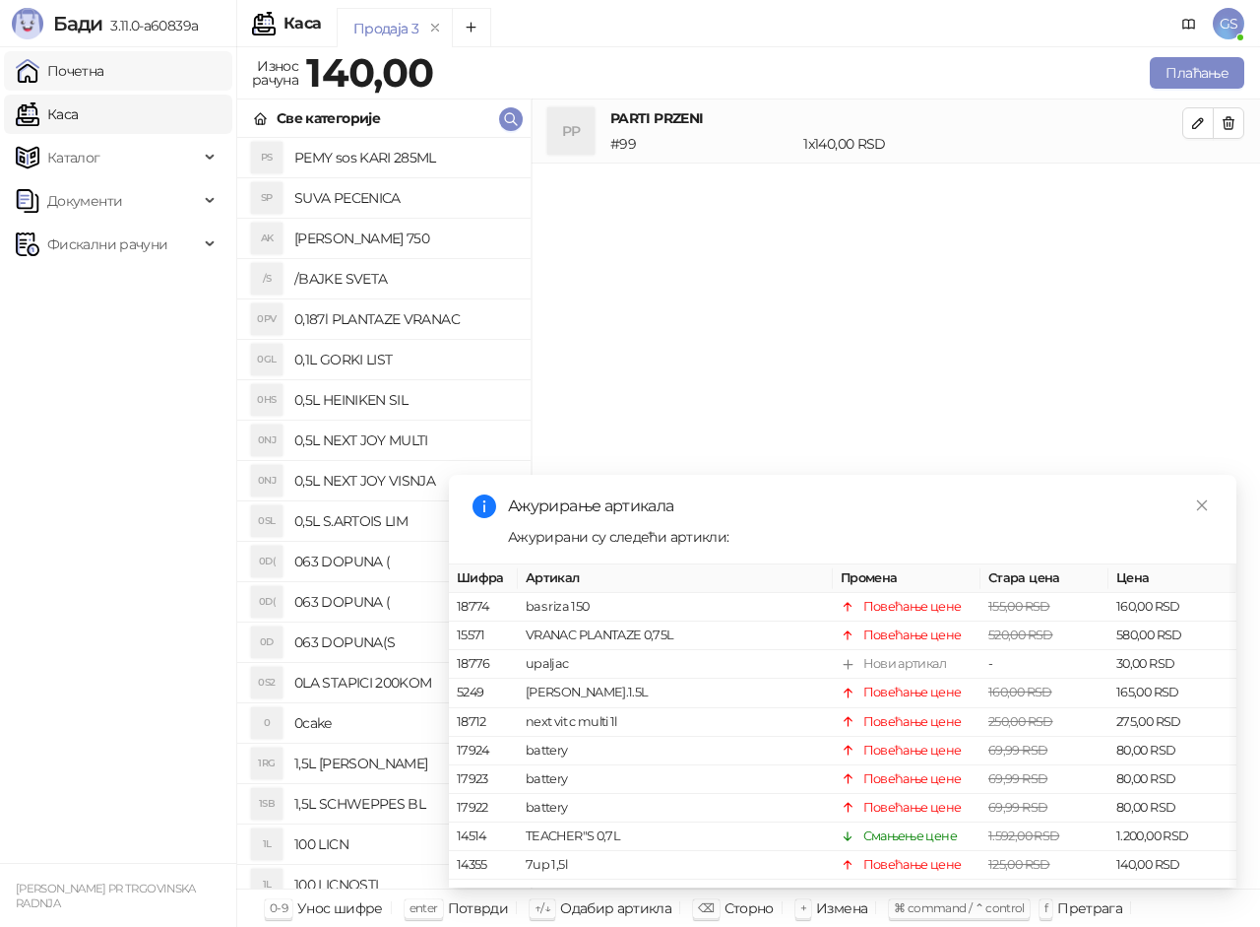
click at [79, 72] on link "Почетна" at bounding box center [60, 70] width 89 height 39
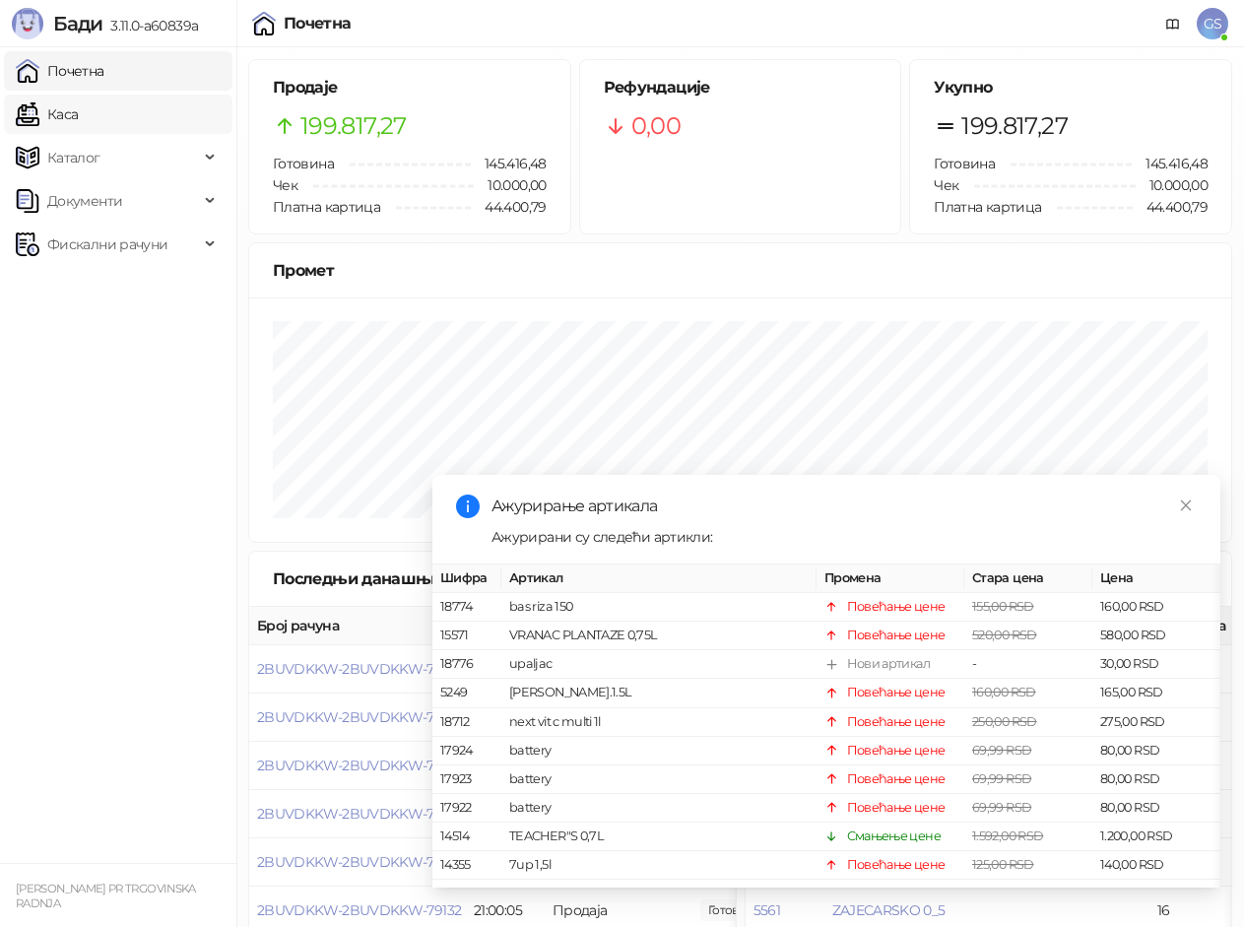
click at [78, 103] on link "Каса" at bounding box center [47, 114] width 62 height 39
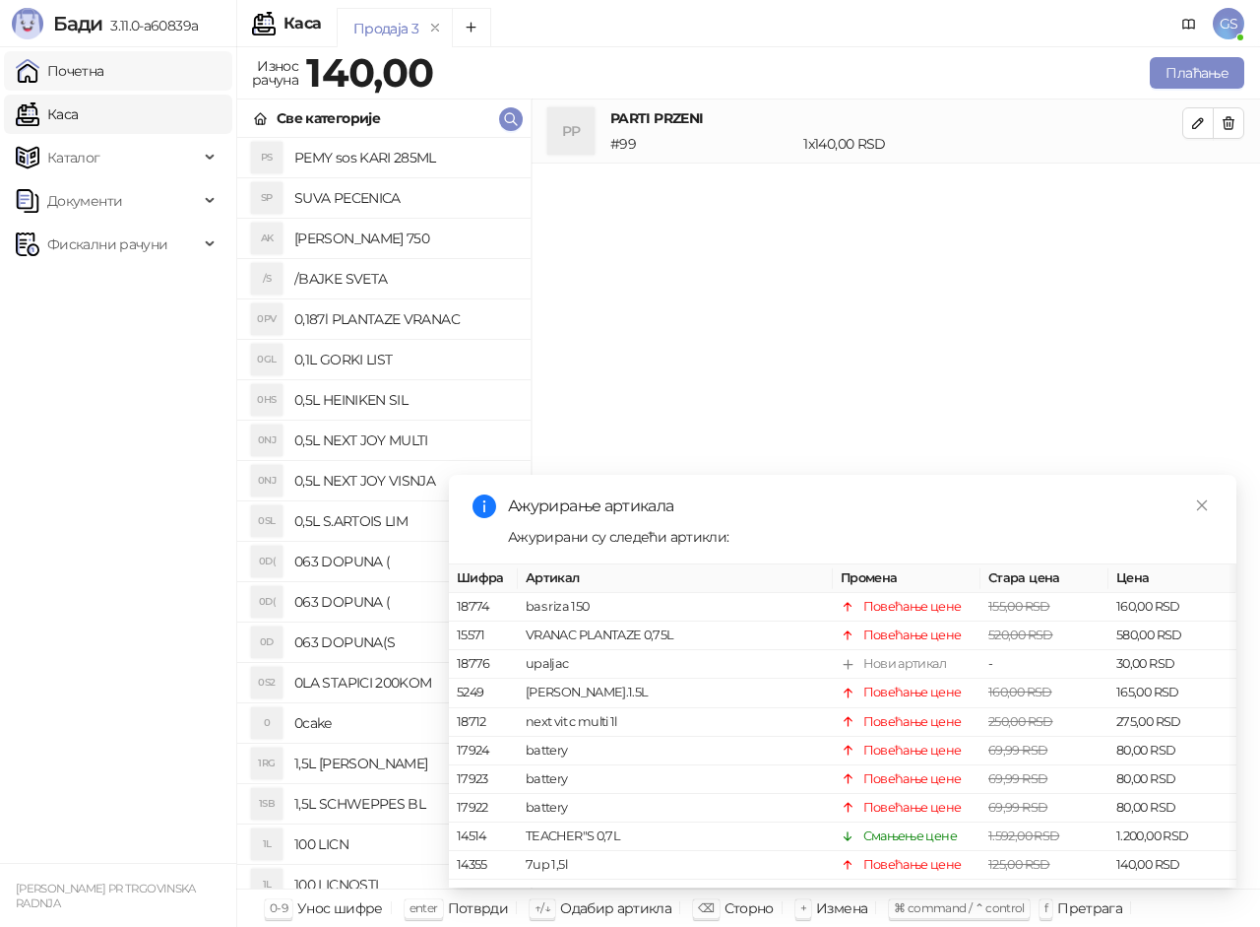
click at [102, 72] on link "Почетна" at bounding box center [60, 70] width 89 height 39
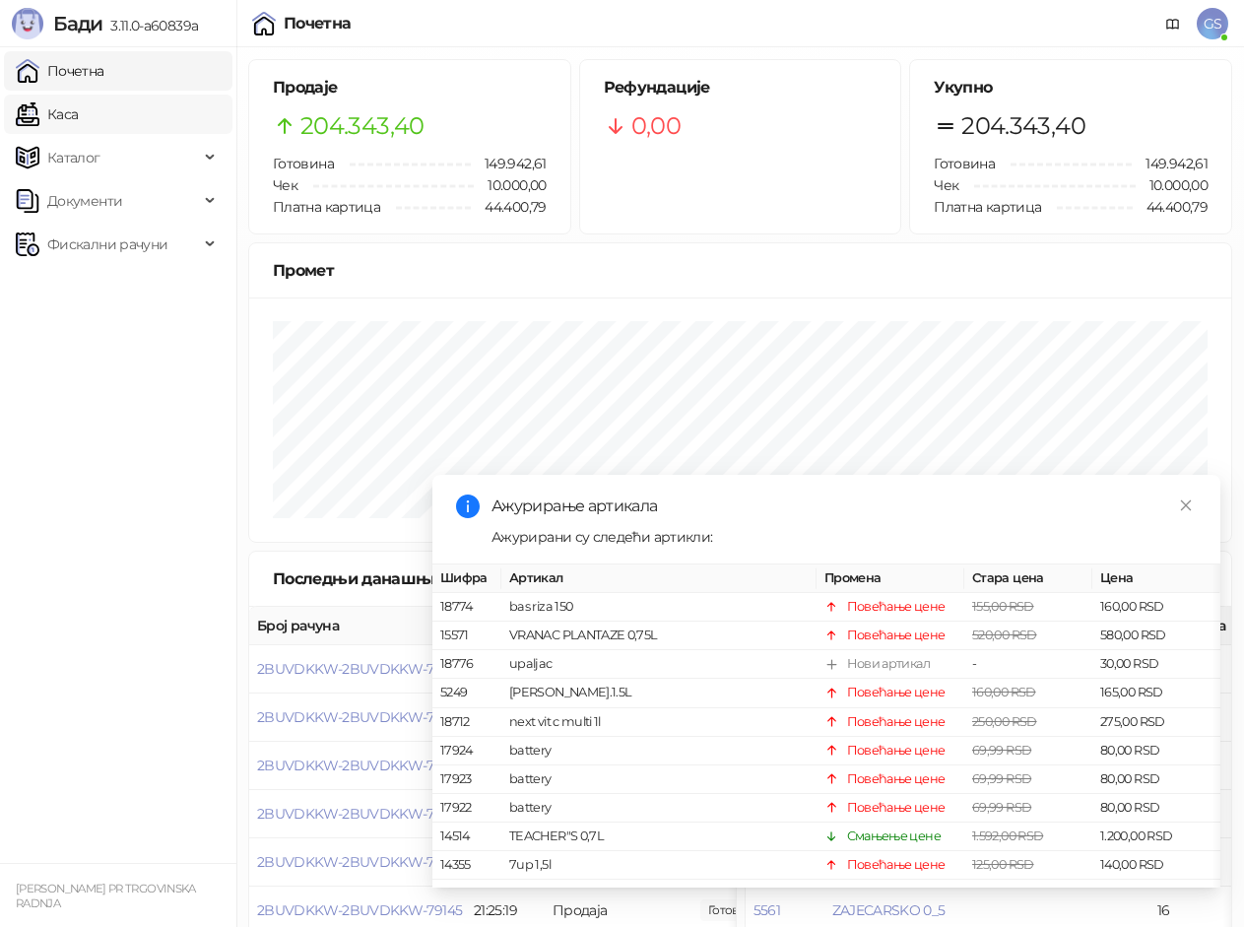
click at [78, 125] on link "Каса" at bounding box center [47, 114] width 62 height 39
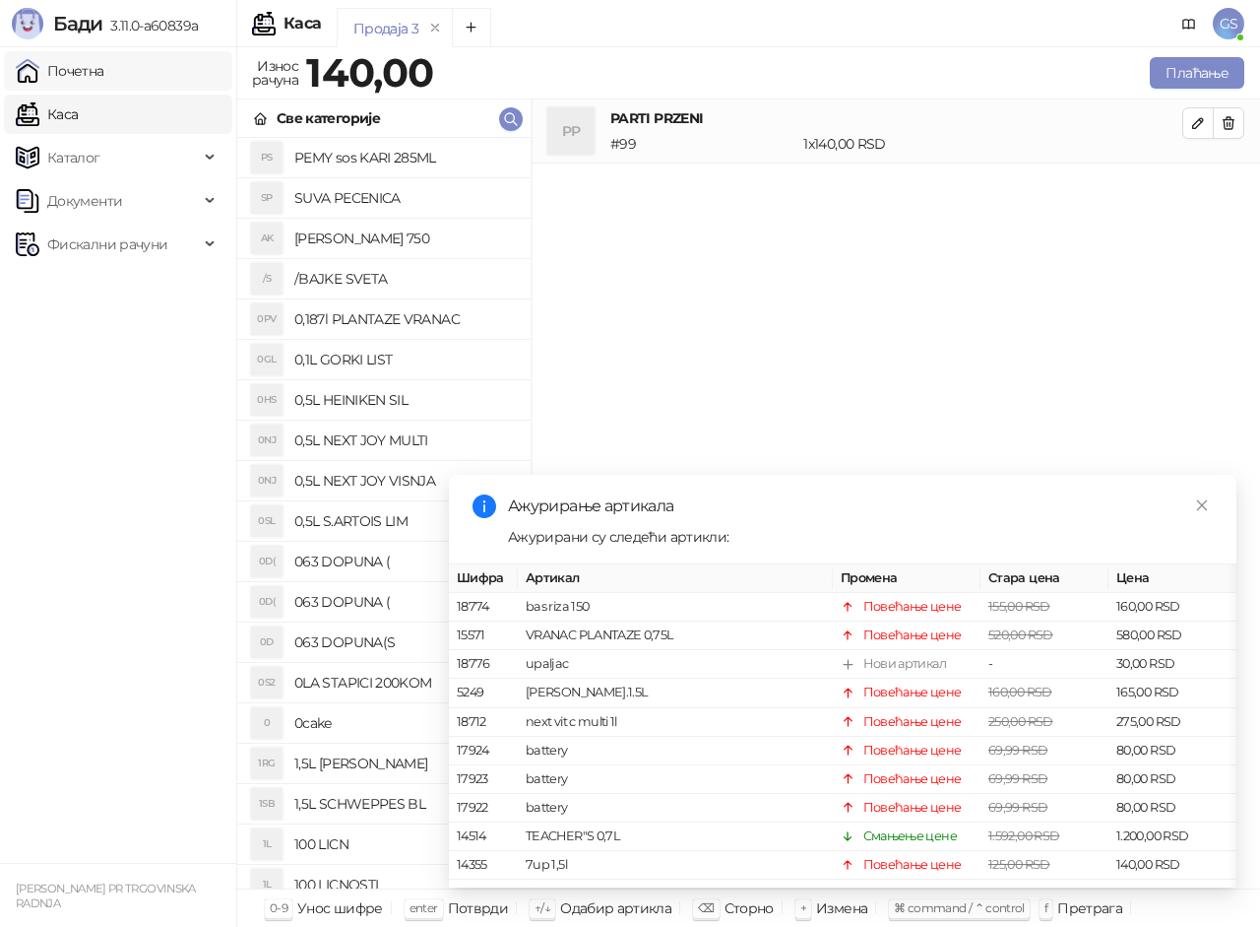
click at [104, 64] on link "Почетна" at bounding box center [60, 70] width 89 height 39
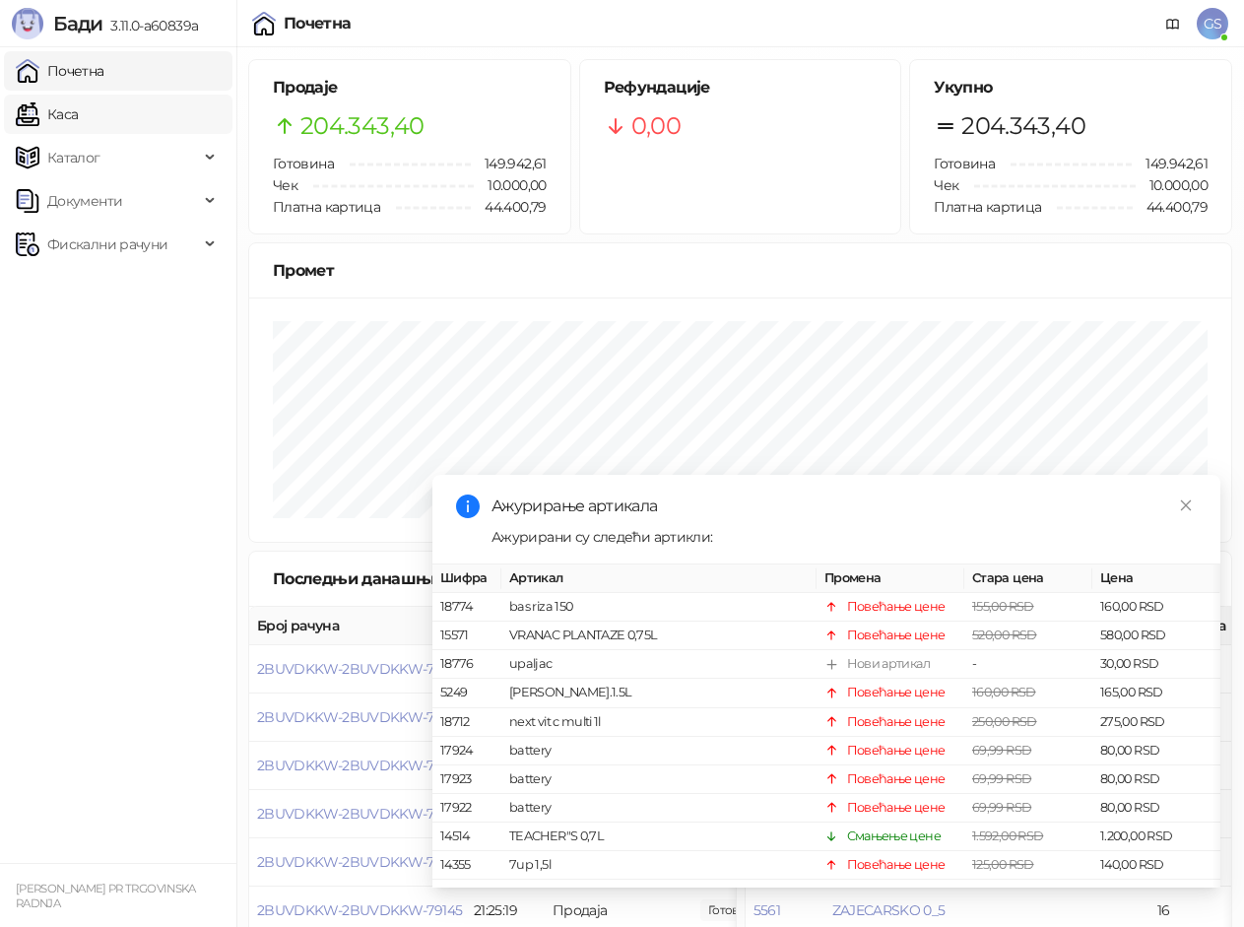
click at [78, 103] on link "Каса" at bounding box center [47, 114] width 62 height 39
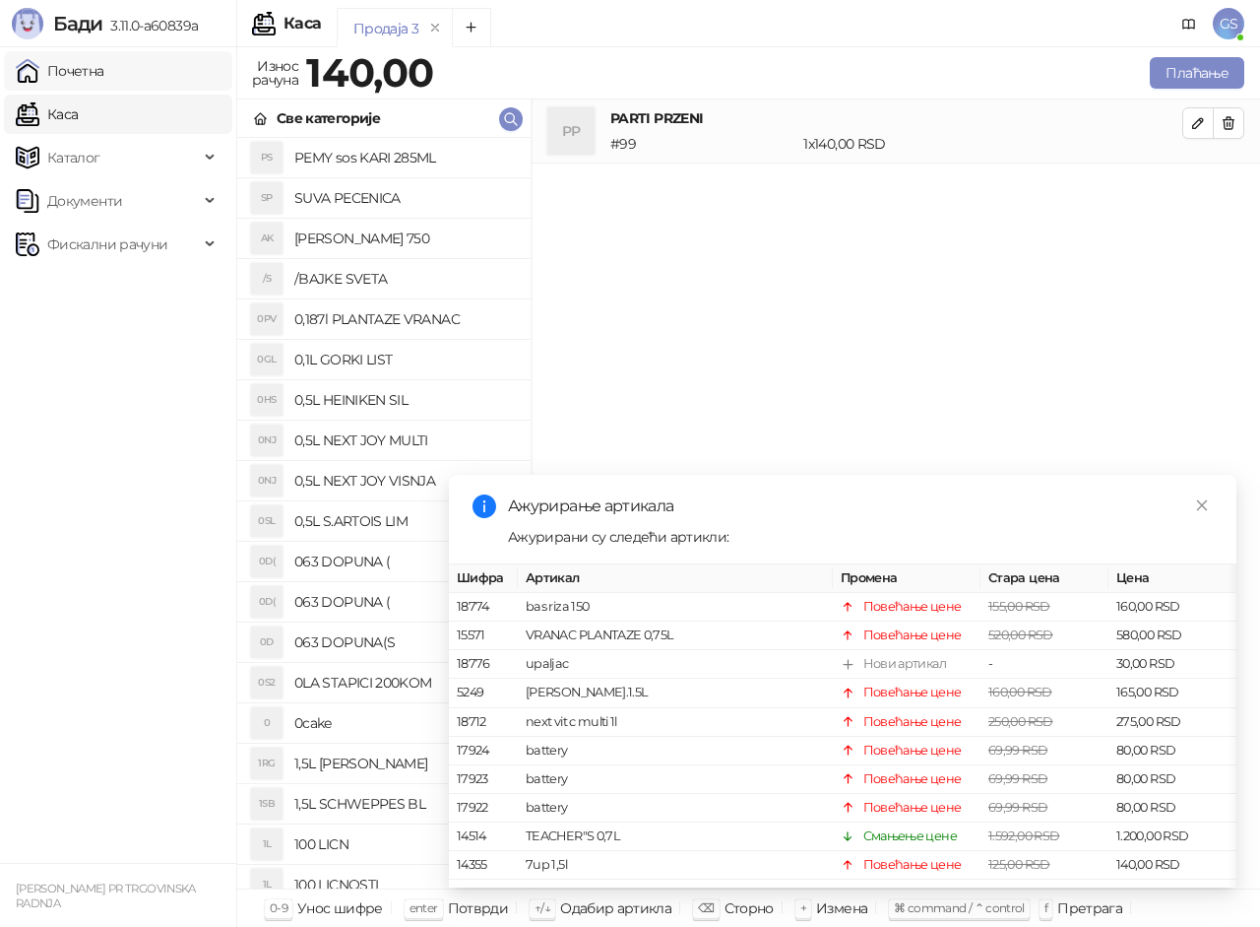
click at [104, 68] on link "Почетна" at bounding box center [60, 70] width 89 height 39
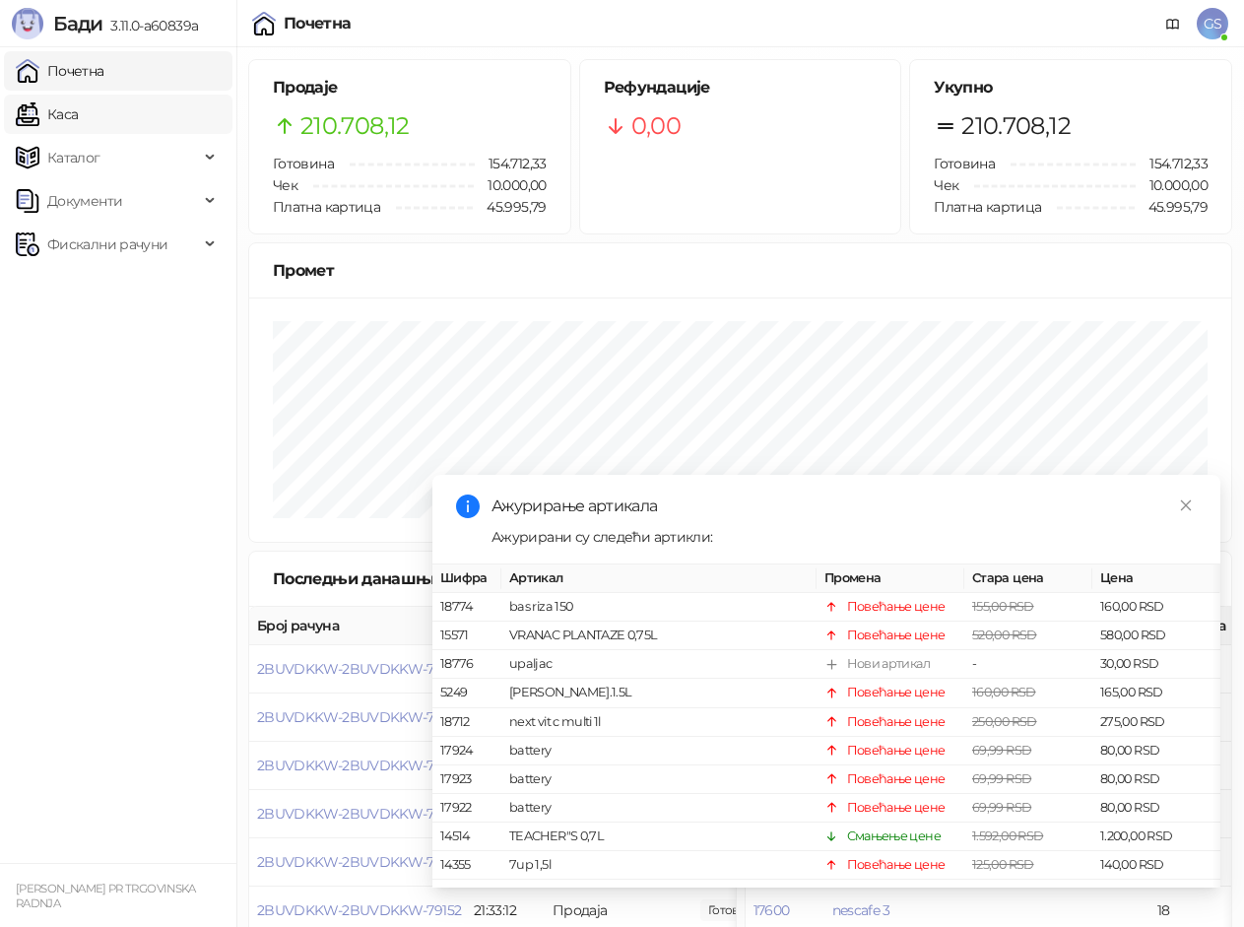
click at [78, 101] on link "Каса" at bounding box center [47, 114] width 62 height 39
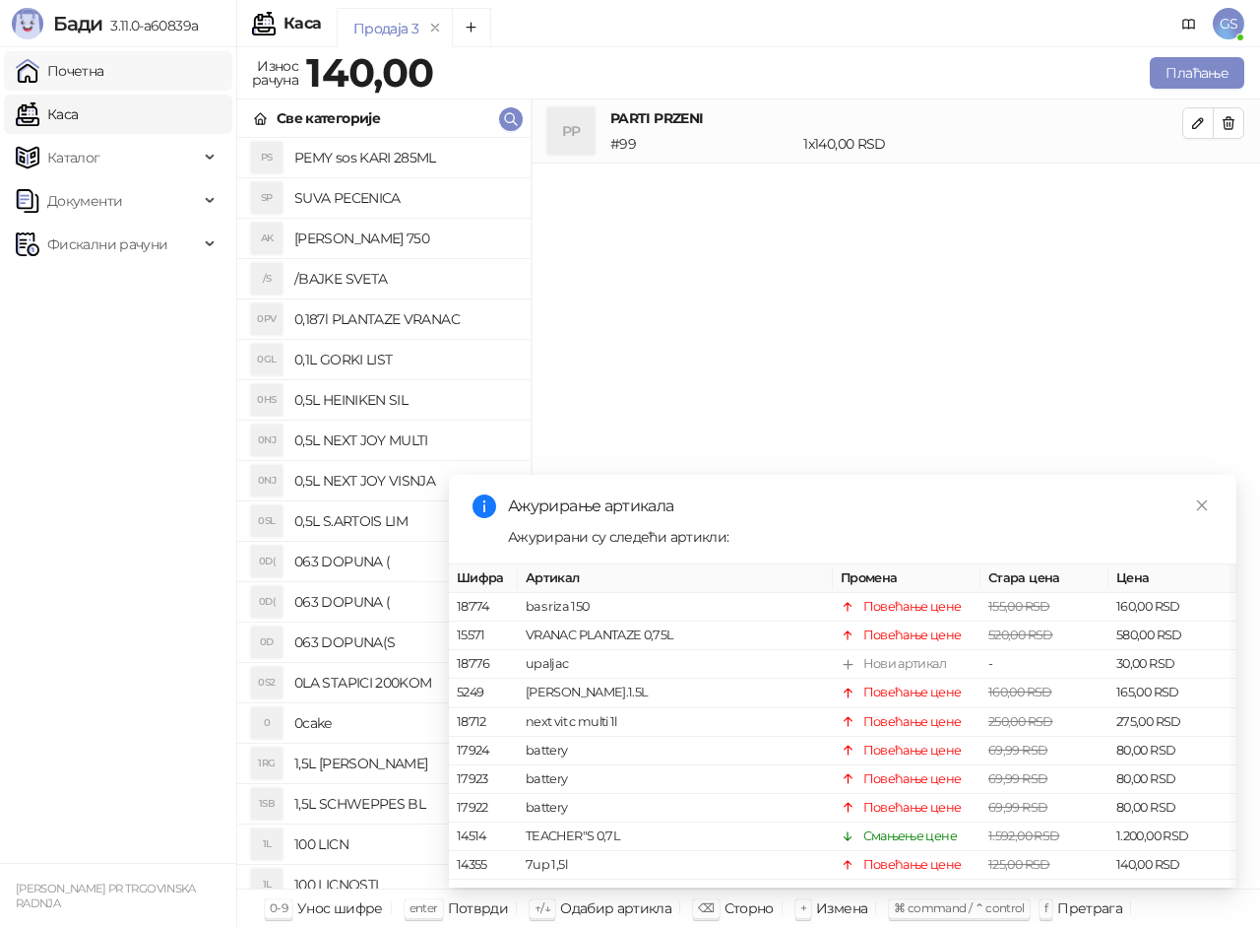
click at [104, 73] on link "Почетна" at bounding box center [60, 70] width 89 height 39
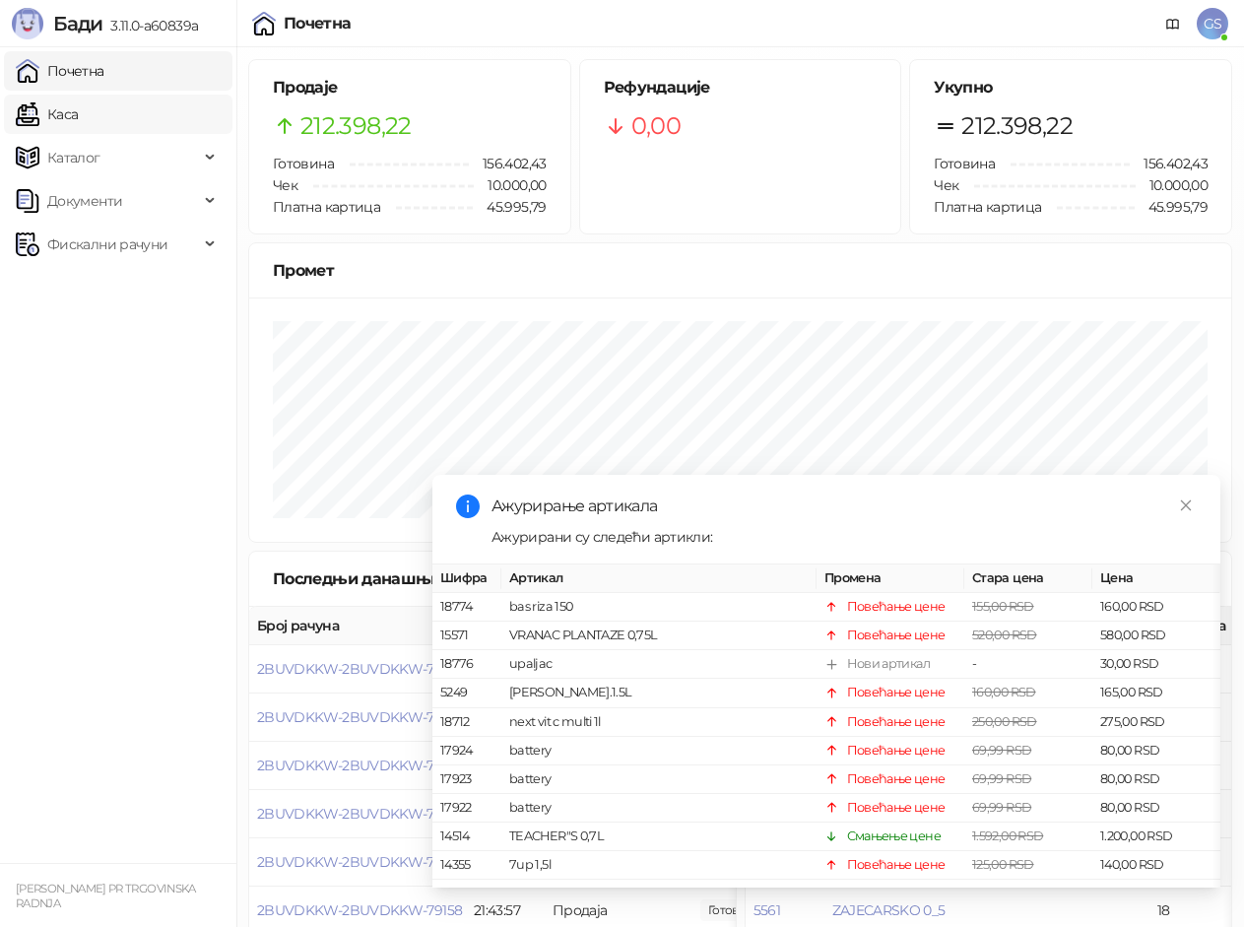
click at [78, 102] on link "Каса" at bounding box center [47, 114] width 62 height 39
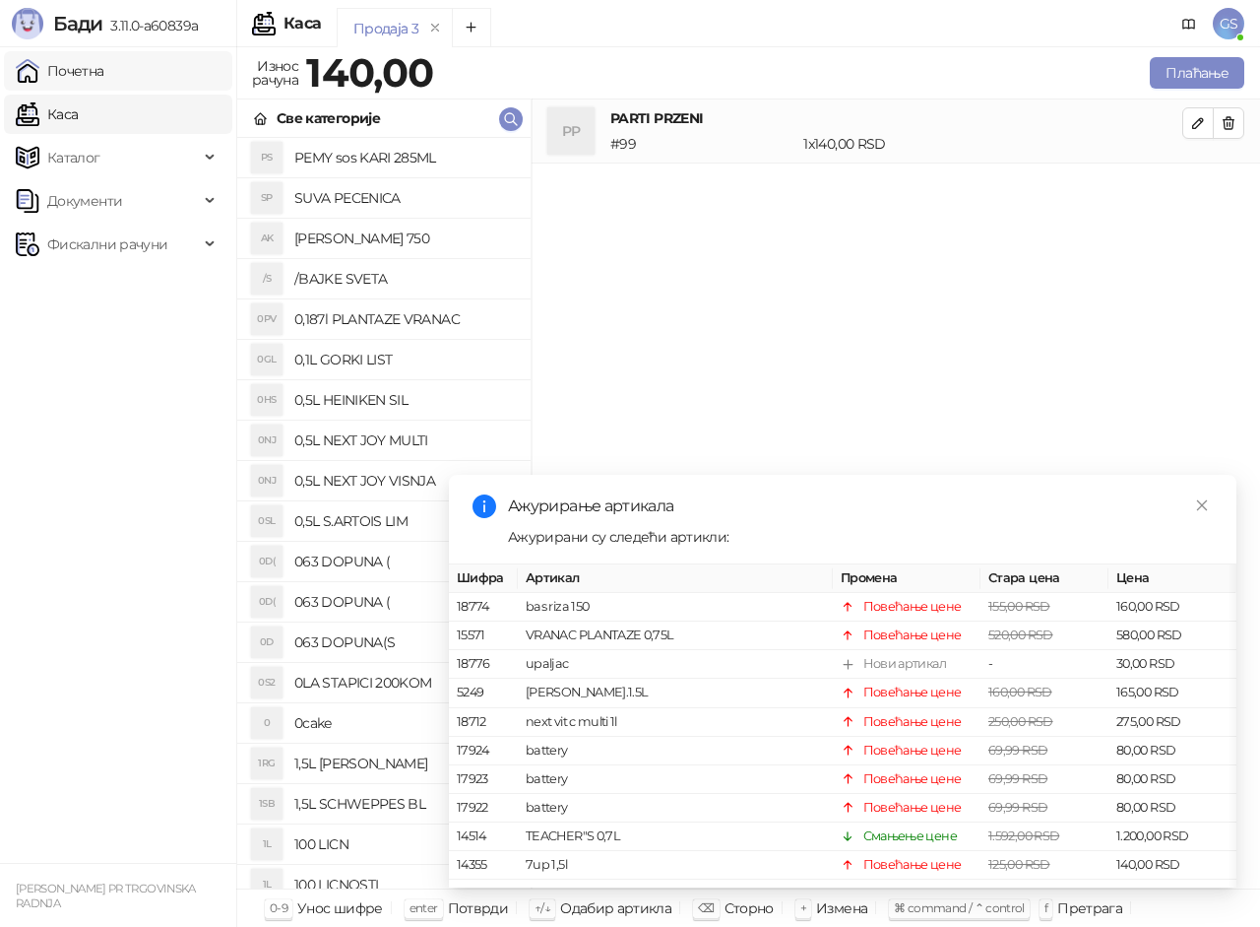
click at [93, 72] on link "Почетна" at bounding box center [60, 70] width 89 height 39
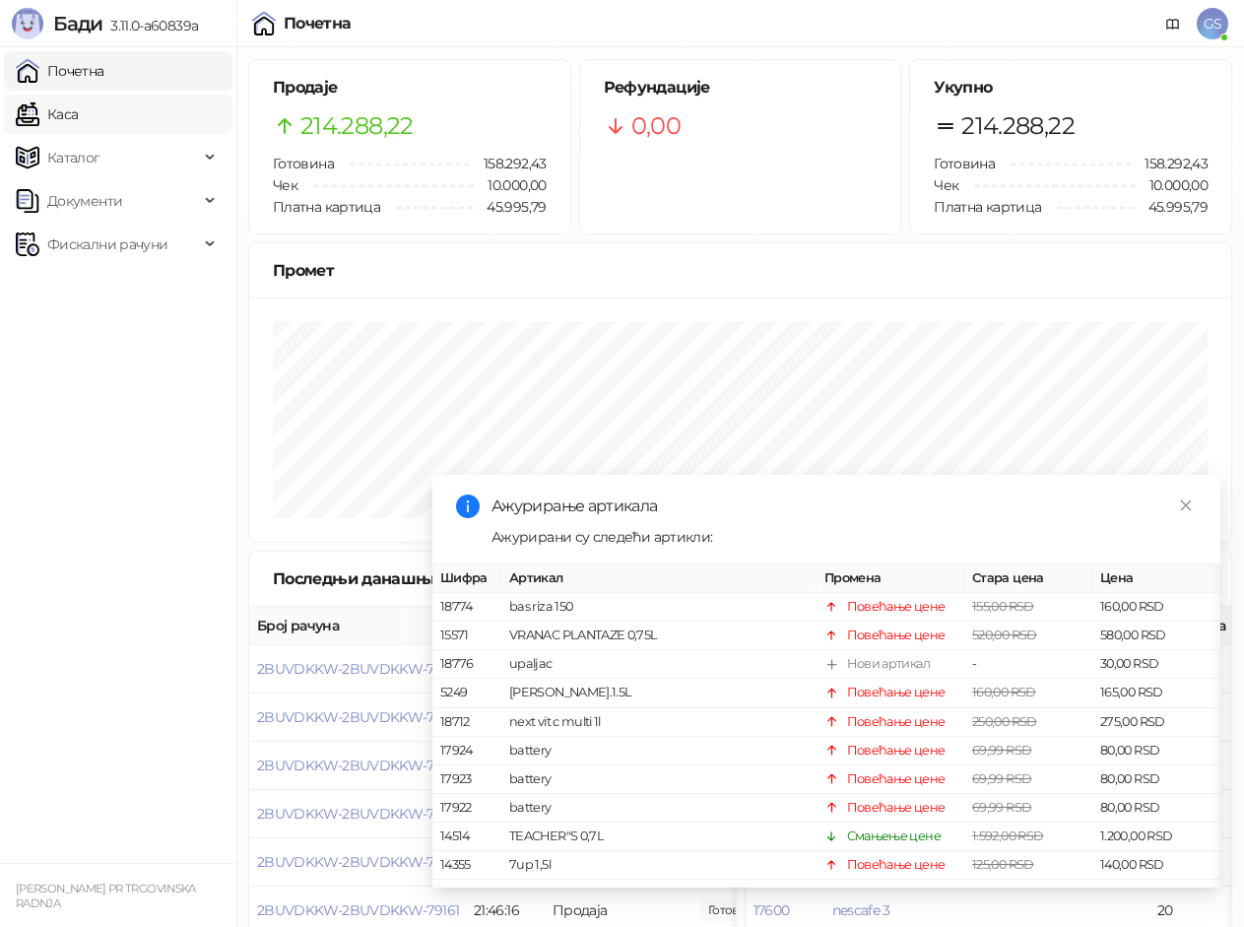
click at [78, 114] on link "Каса" at bounding box center [47, 114] width 62 height 39
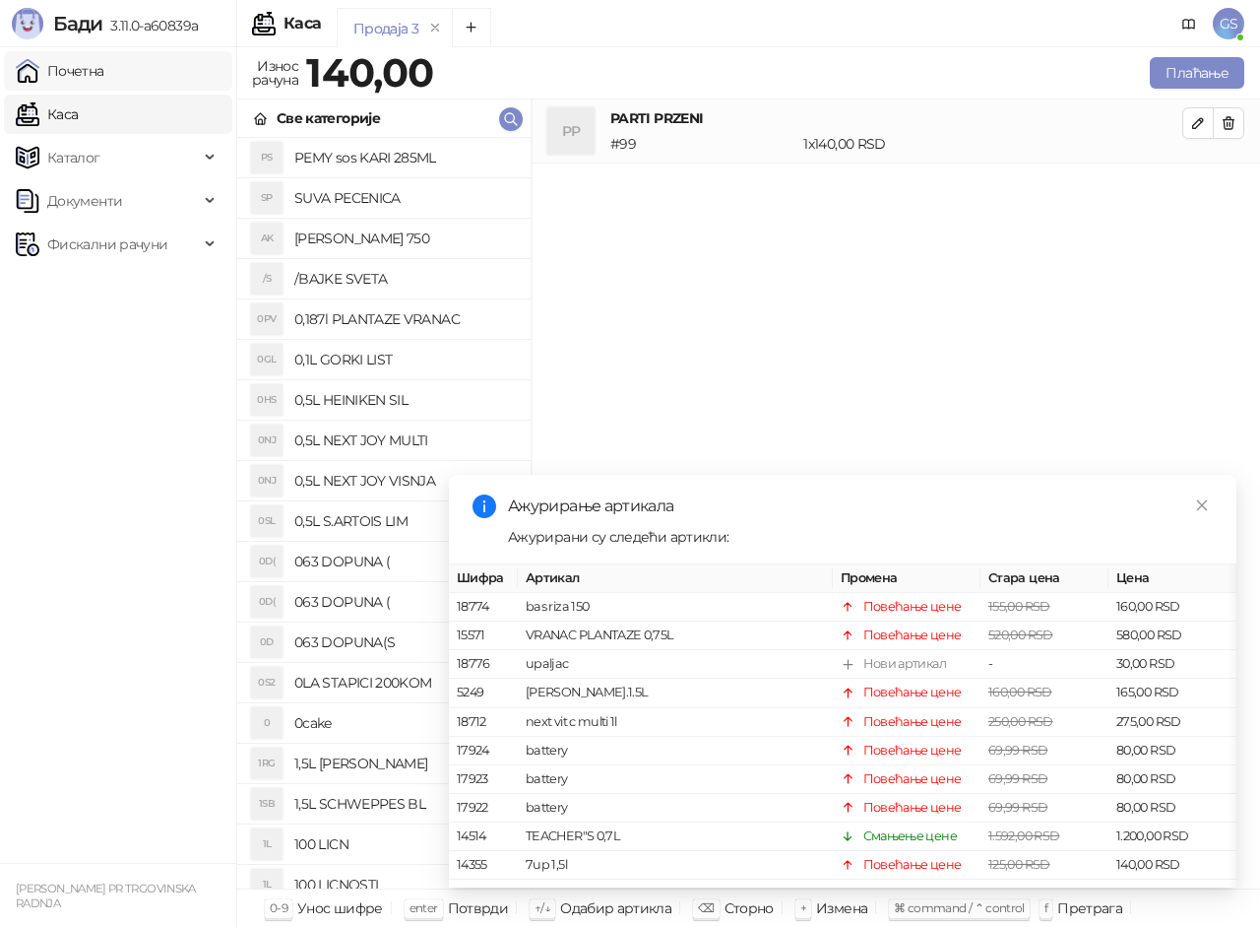
click at [104, 76] on link "Почетна" at bounding box center [60, 70] width 89 height 39
